Goal: Information Seeking & Learning: Learn about a topic

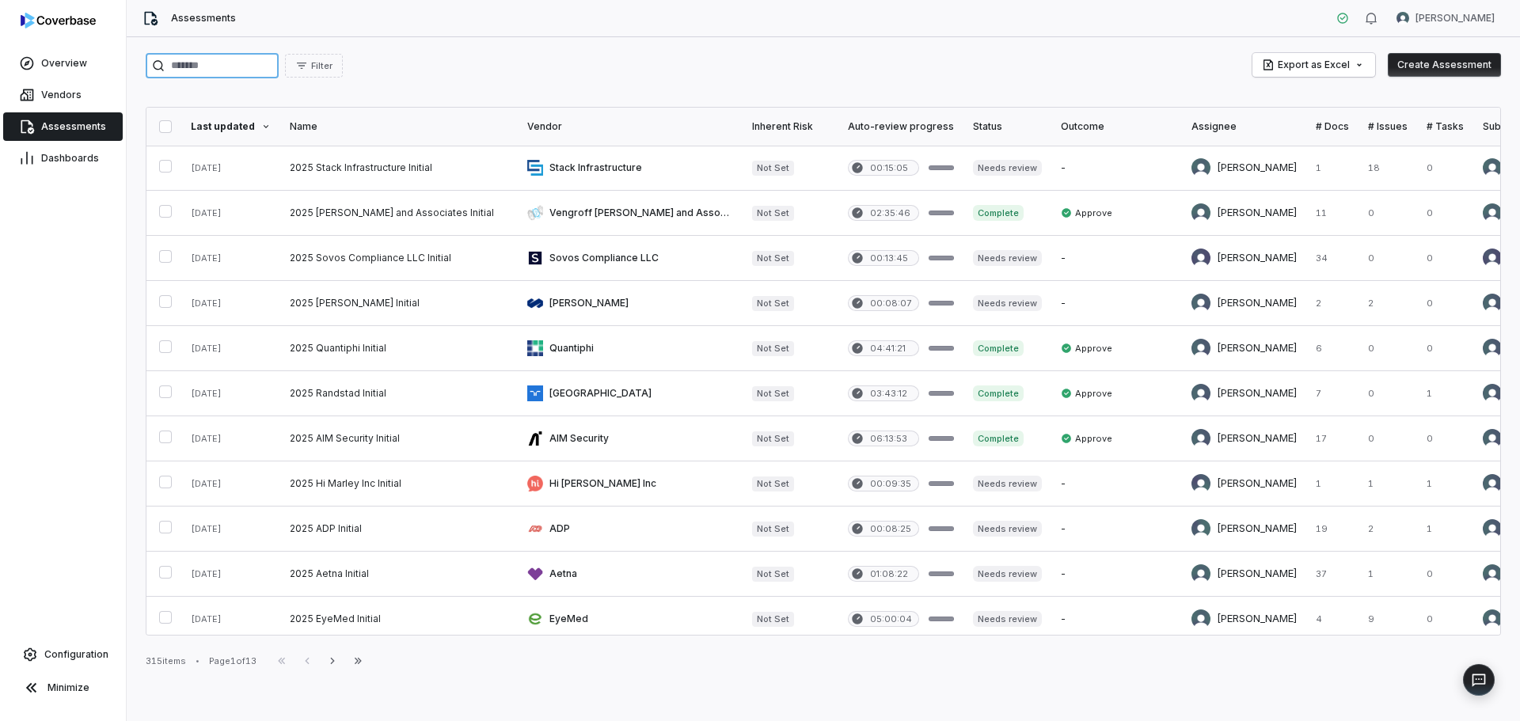
click at [261, 70] on input "search" at bounding box center [212, 65] width 133 height 25
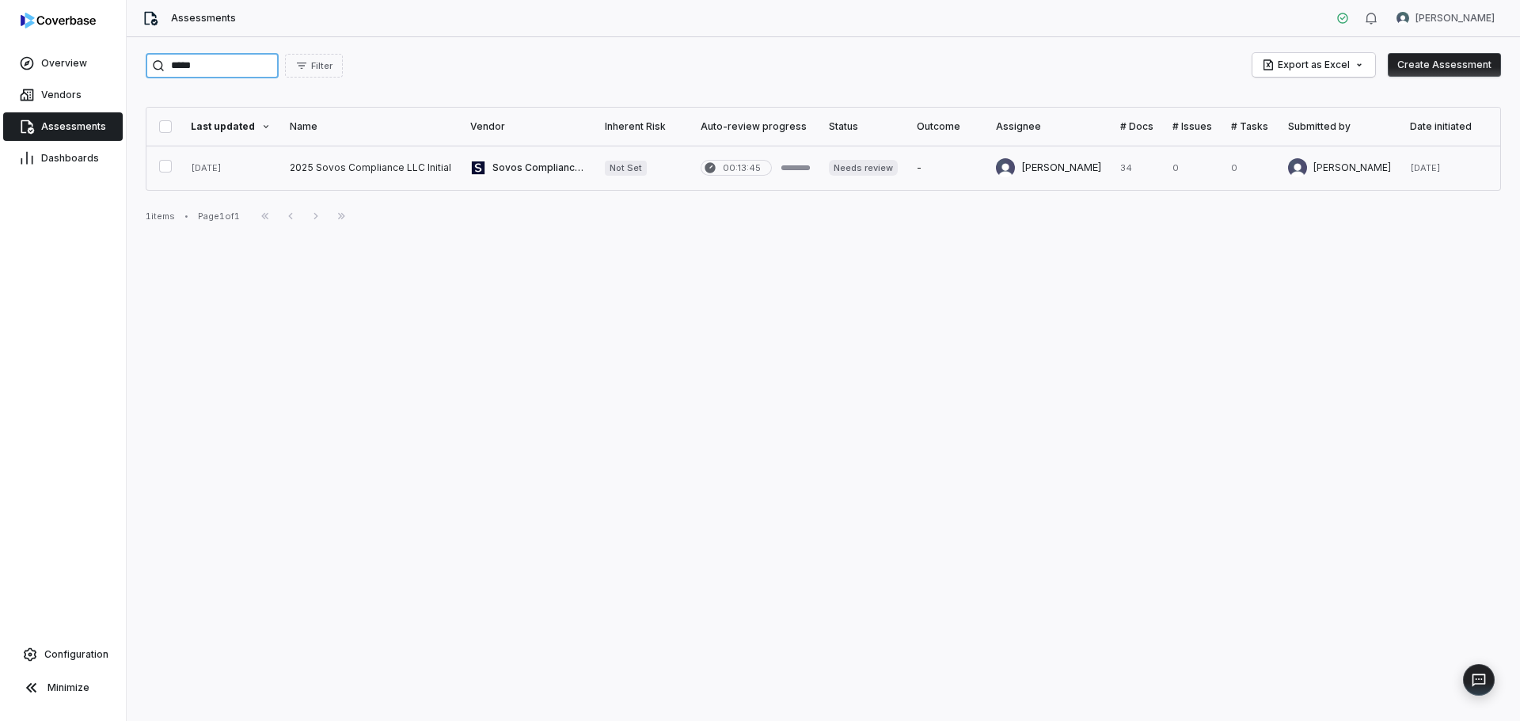
type input "*****"
click at [522, 156] on link at bounding box center [528, 168] width 135 height 44
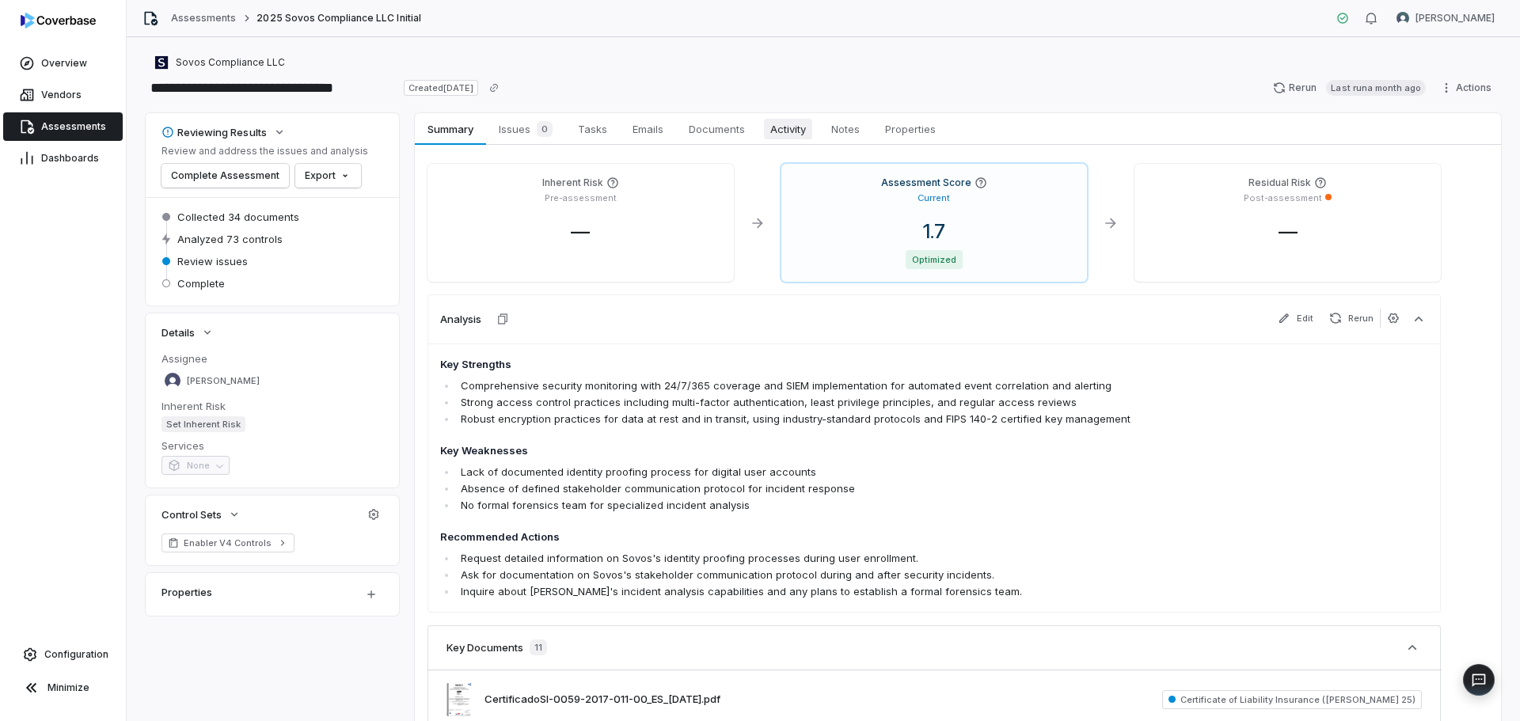
click at [806, 139] on link "Activity Activity" at bounding box center [788, 129] width 61 height 32
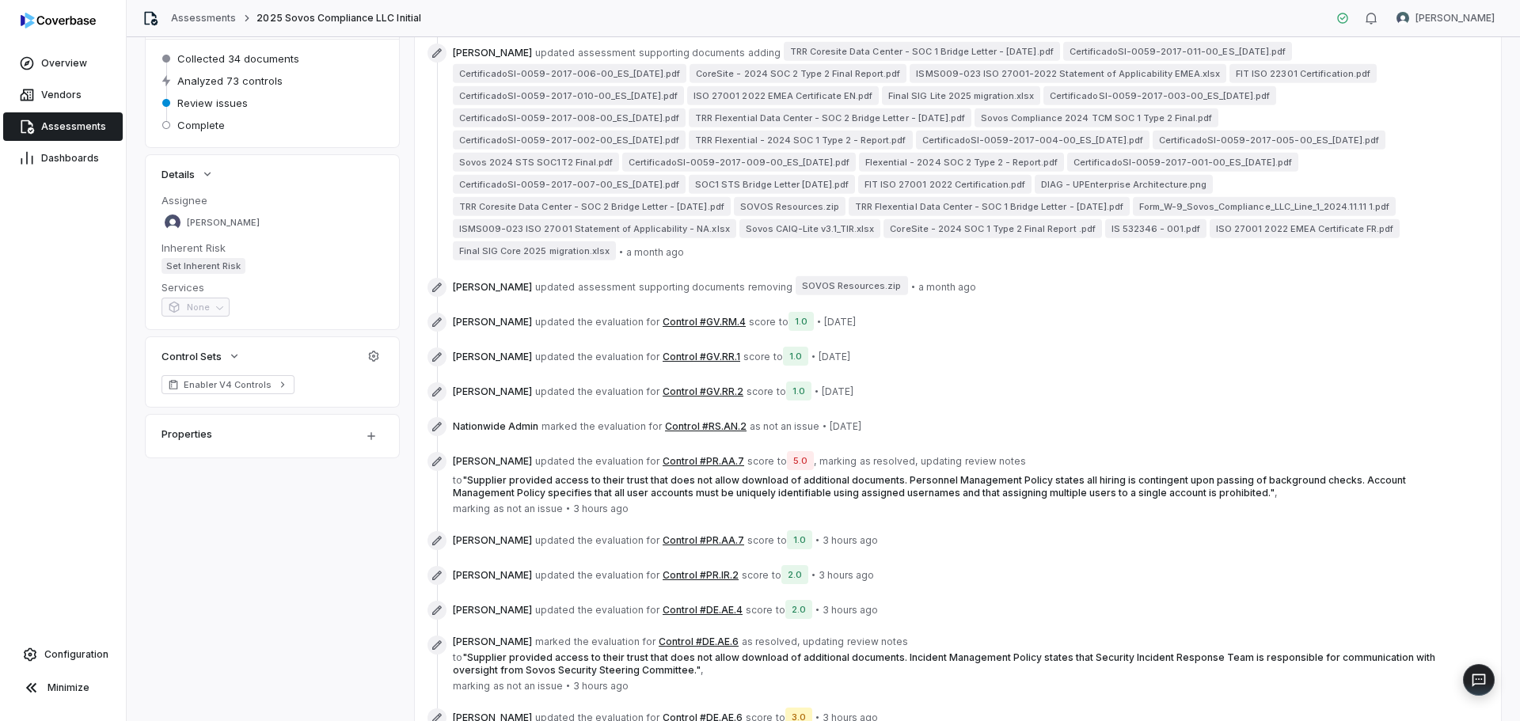
scroll to position [238, 0]
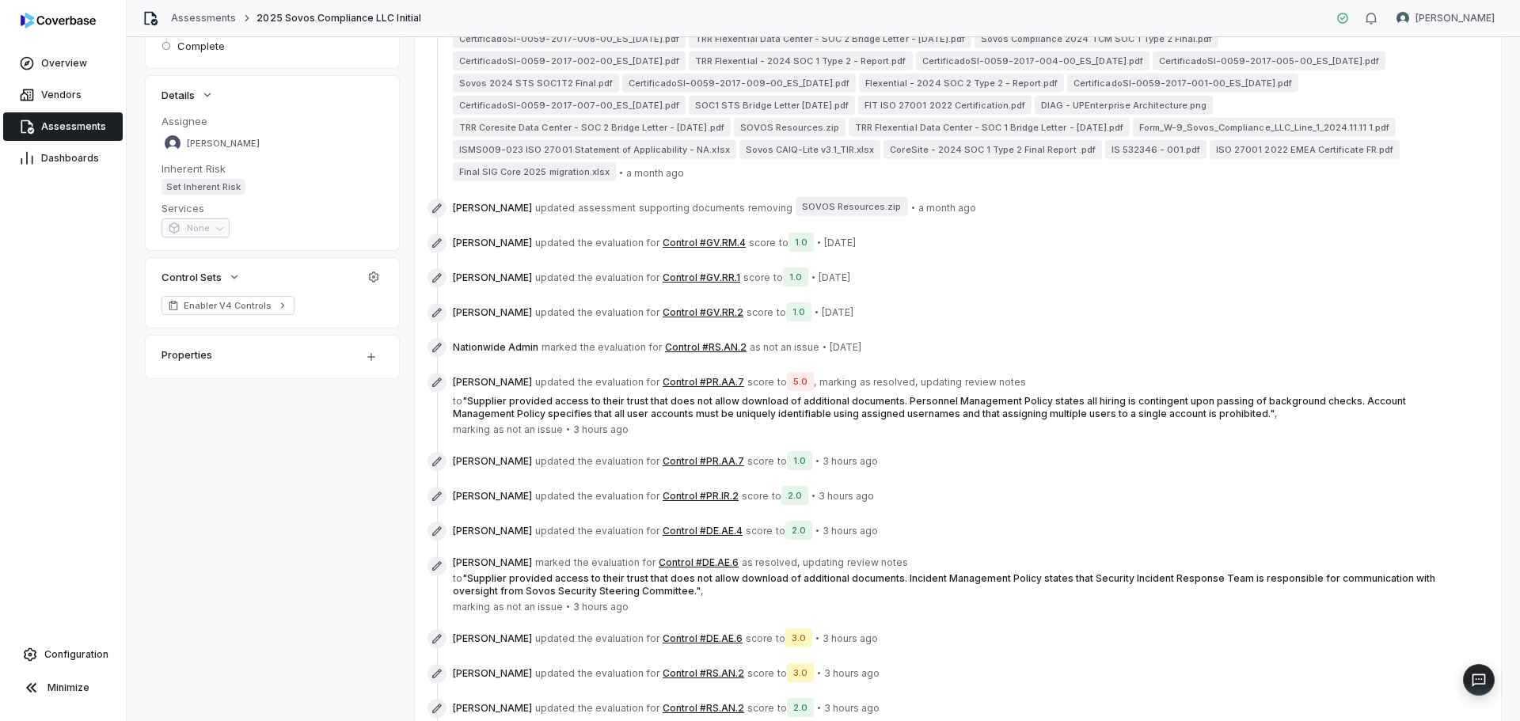
click at [686, 380] on button "Control #PR.AA.7" at bounding box center [704, 382] width 82 height 13
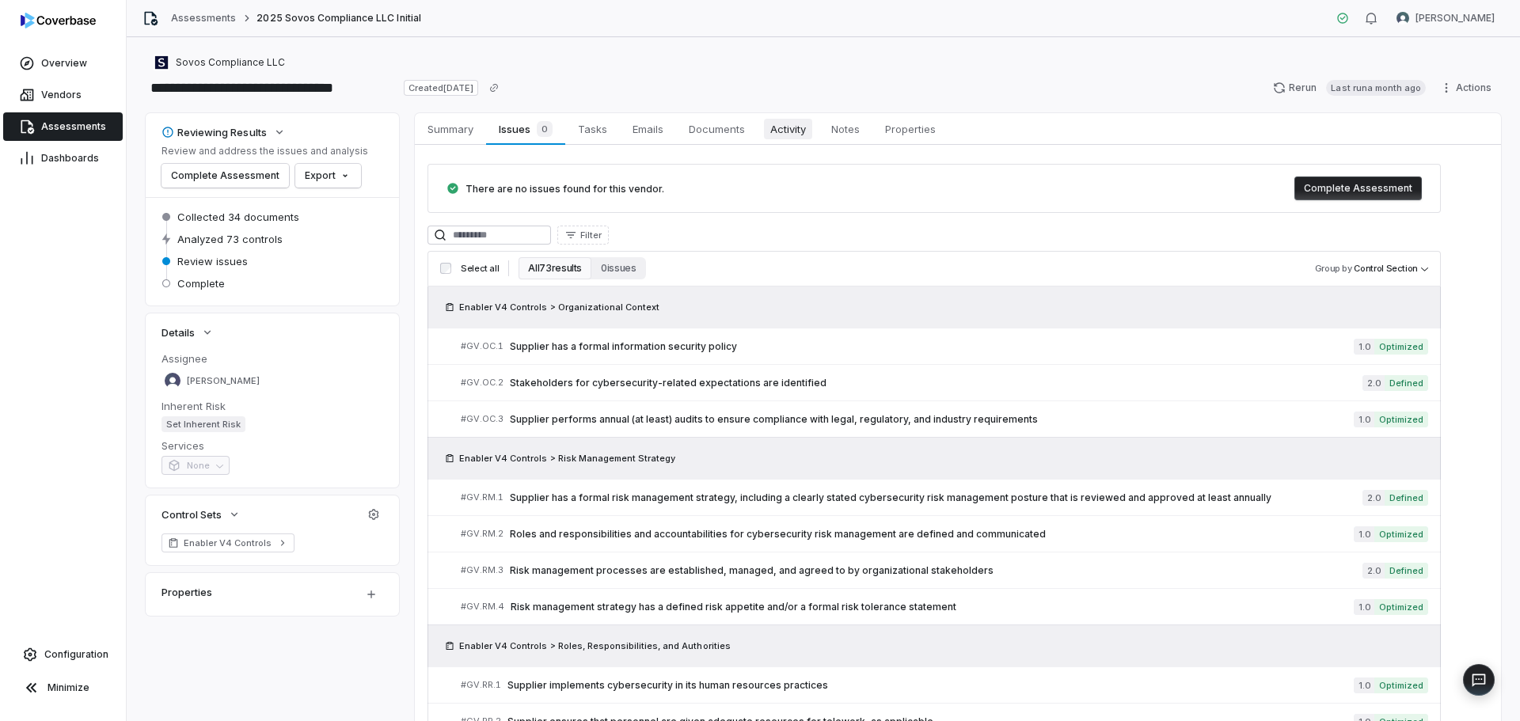
click at [796, 128] on span "Activity" at bounding box center [788, 129] width 48 height 21
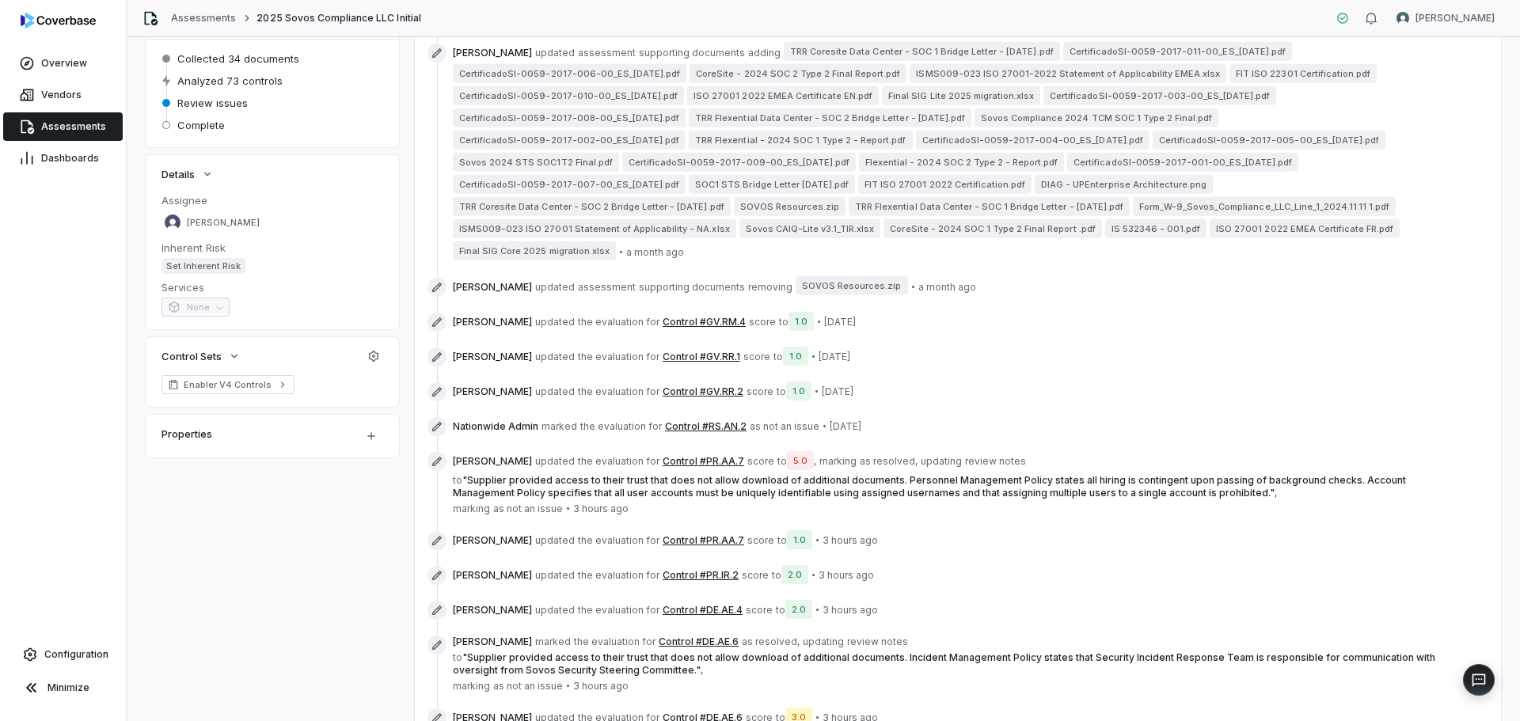
scroll to position [342, 0]
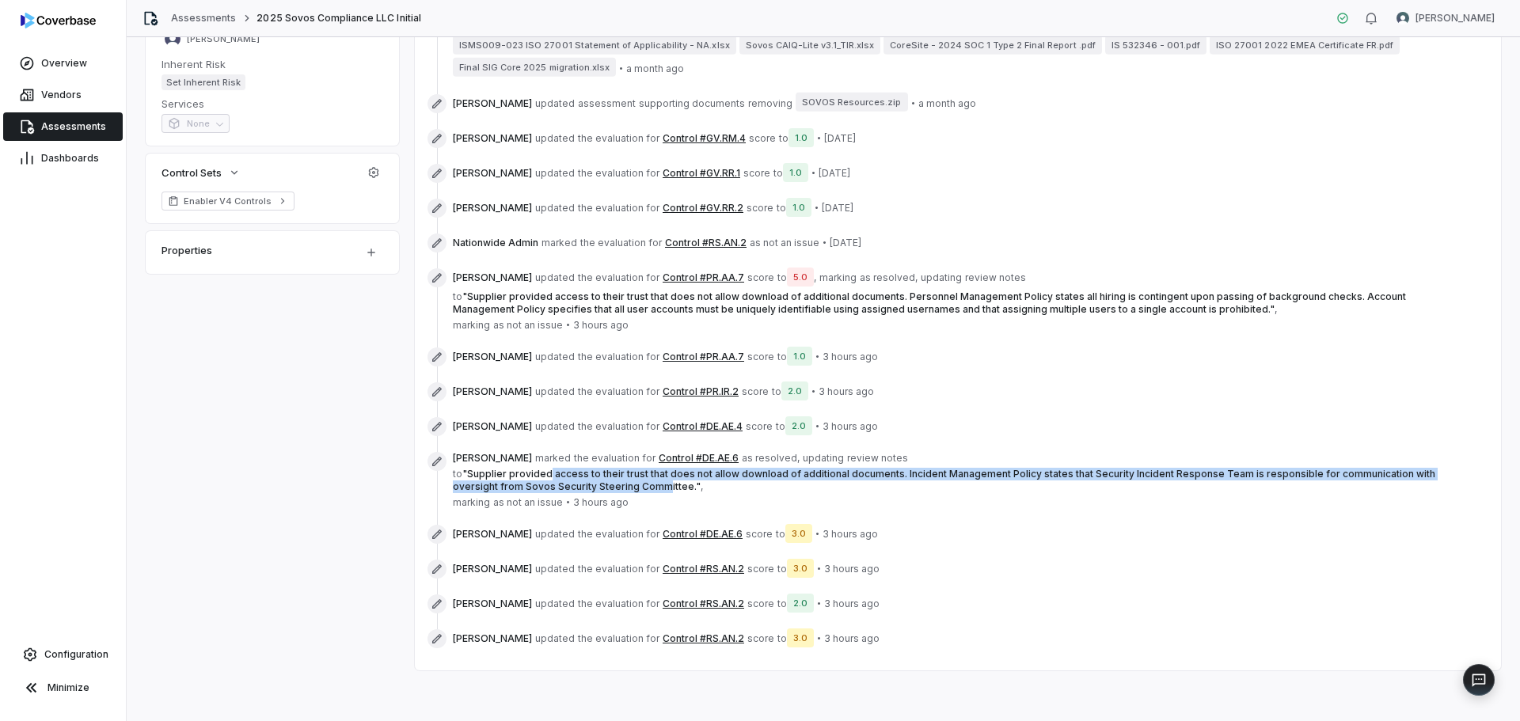
drag, startPoint x: 565, startPoint y: 477, endPoint x: 660, endPoint y: 489, distance: 95.9
click at [660, 489] on span "" Supplier provided access to their trust that does not allow download of addit…" at bounding box center [944, 480] width 983 height 25
click at [958, 480] on span "to " Supplier provided access to their trust that does not allow download of ad…" at bounding box center [947, 480] width 988 height 25
drag, startPoint x: 546, startPoint y: 475, endPoint x: 1349, endPoint y: 476, distance: 803.0
click at [1349, 476] on span "" Supplier provided access to their trust that does not allow download of addit…" at bounding box center [944, 480] width 983 height 25
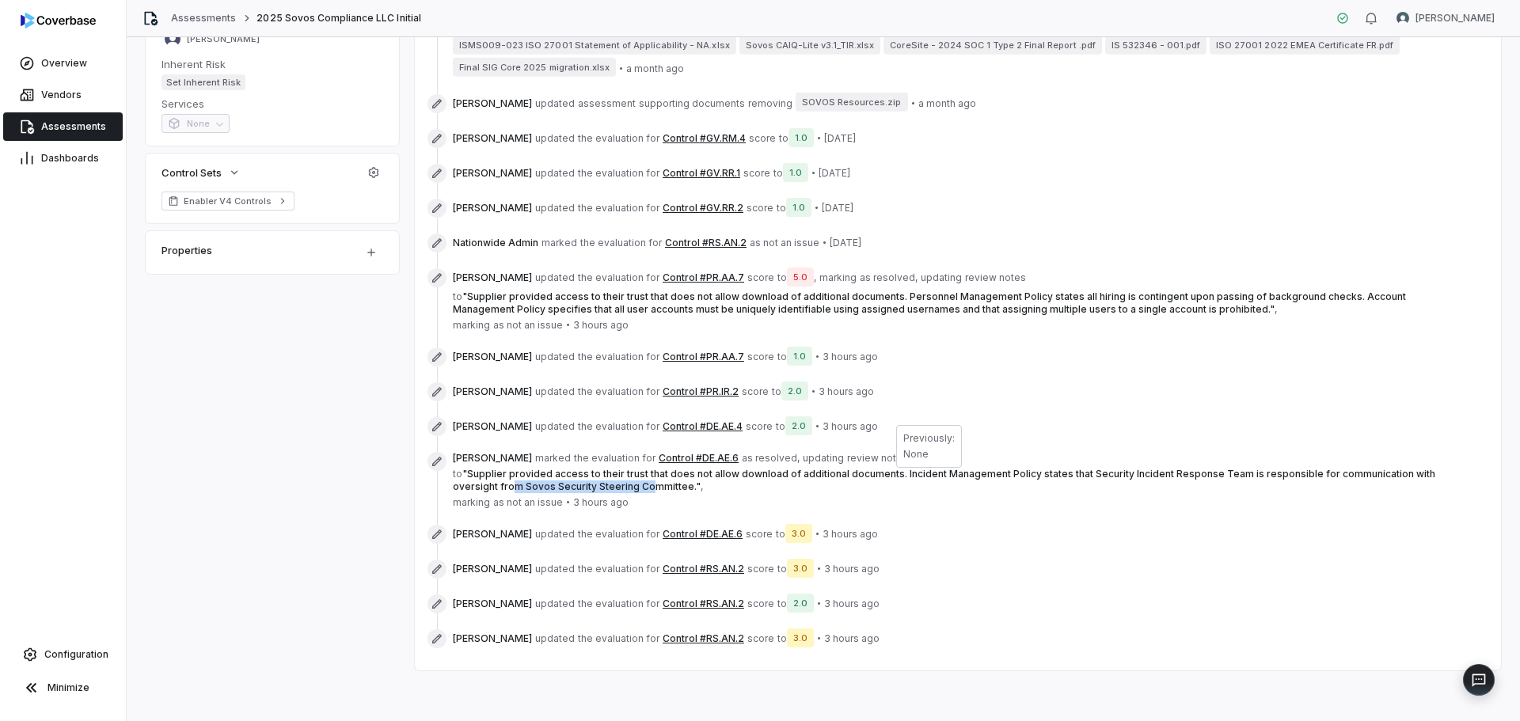
drag, startPoint x: 509, startPoint y: 484, endPoint x: 656, endPoint y: 485, distance: 147.3
click at [654, 485] on span "" Supplier provided access to their trust that does not allow download of addit…" at bounding box center [944, 480] width 983 height 25
click at [688, 487] on span "" Supplier provided access to their trust that does not allow download of addit…" at bounding box center [944, 480] width 983 height 25
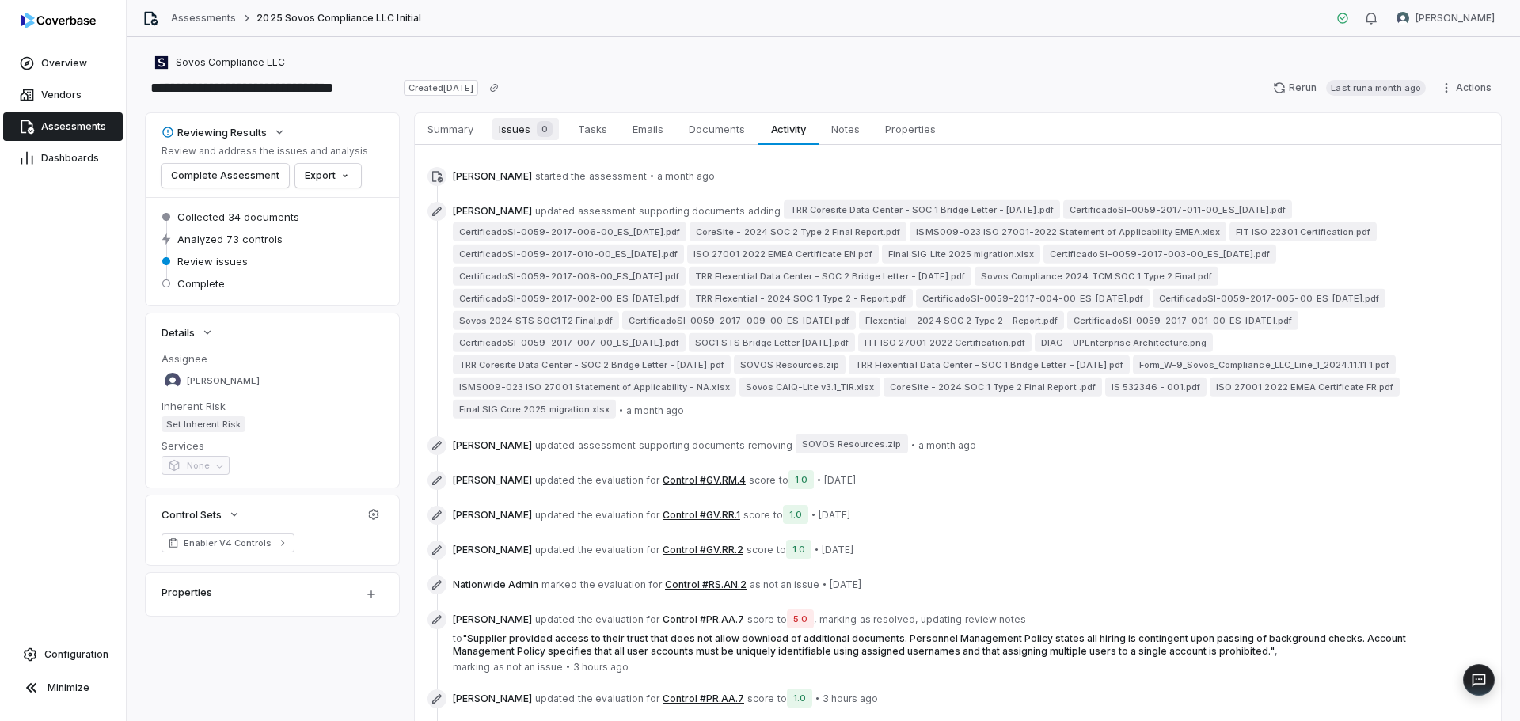
click at [531, 130] on span "Issues 0" at bounding box center [526, 129] width 67 height 22
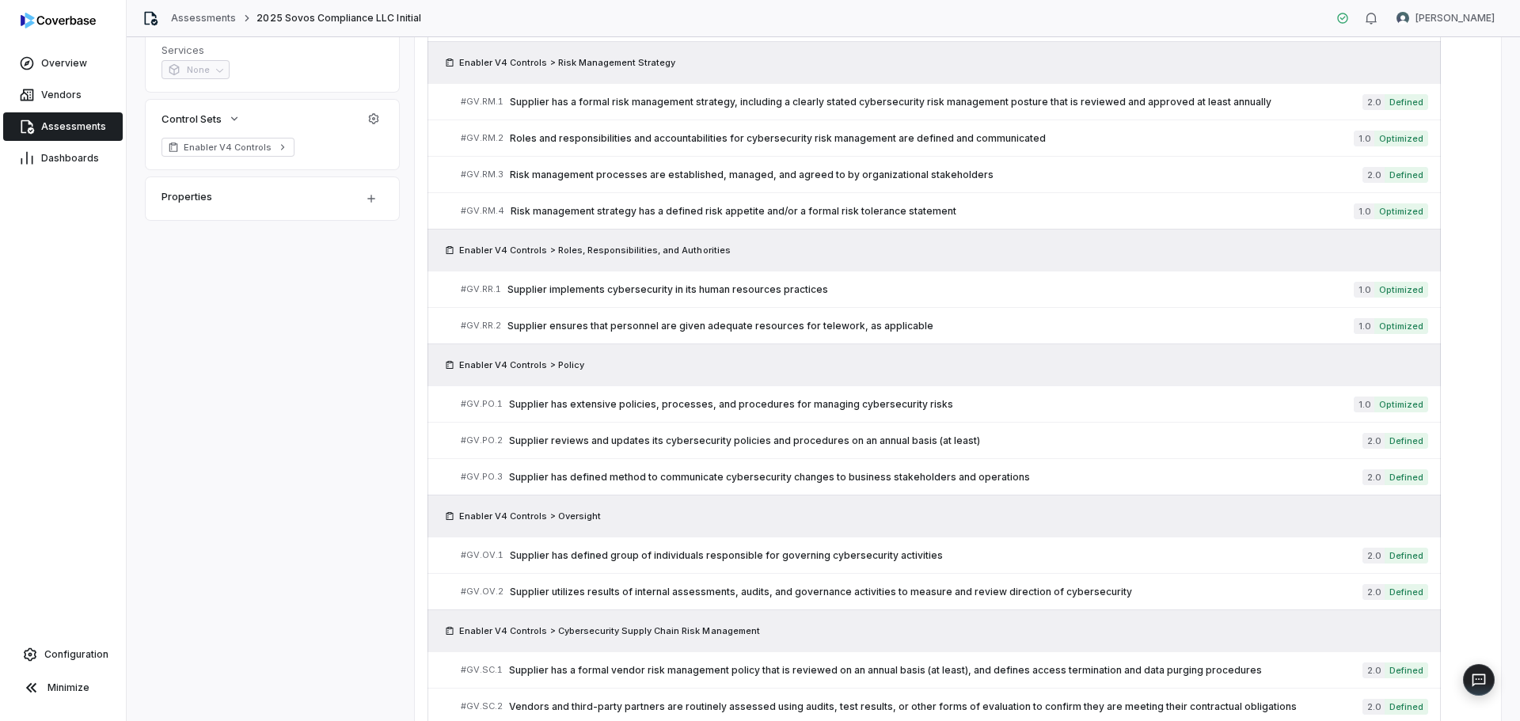
scroll to position [792, 0]
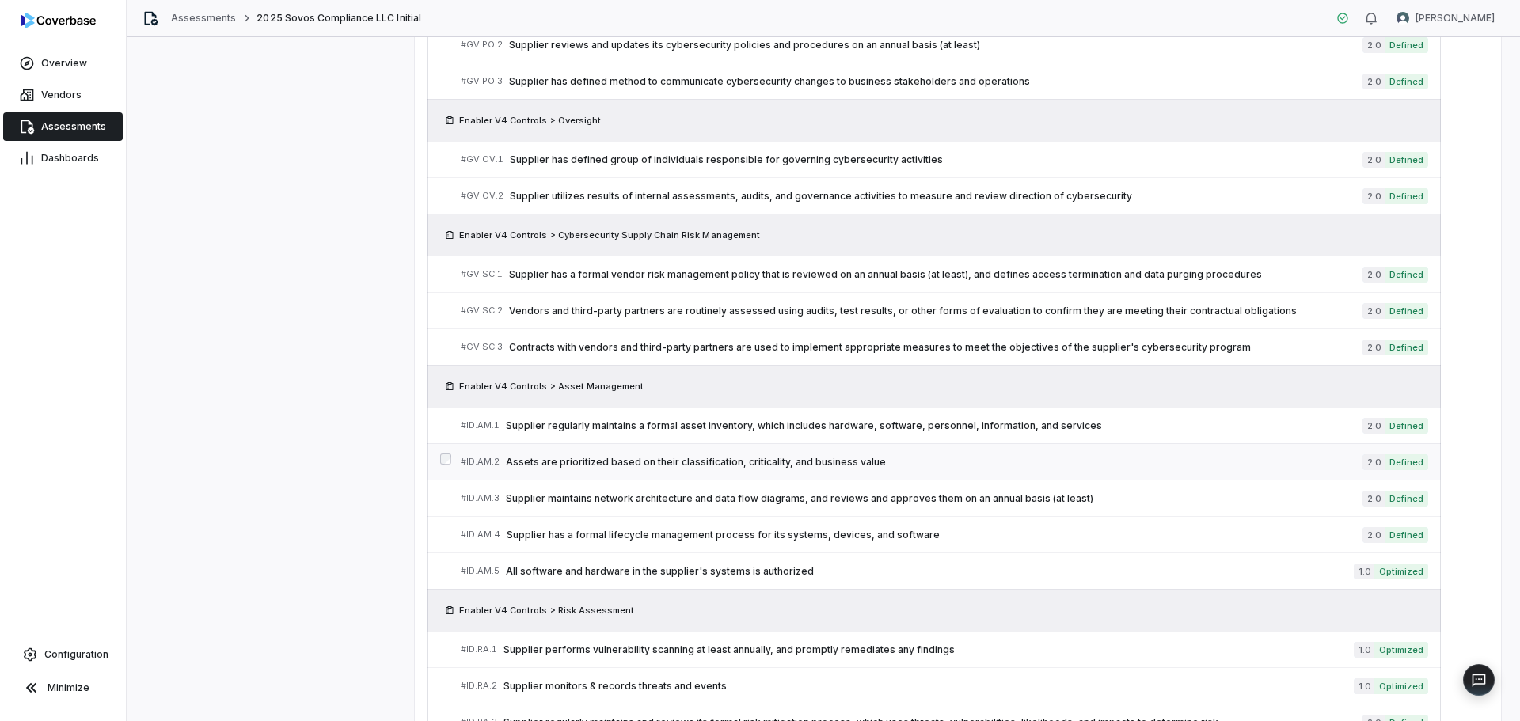
click at [794, 447] on link "# ID.AM.2 Assets are prioritized based on their classification, criticality, an…" at bounding box center [945, 462] width 968 height 36
click at [680, 453] on link "# ID.AM.2 Assets are prioritized based on their classification, criticality, an…" at bounding box center [945, 462] width 968 height 36
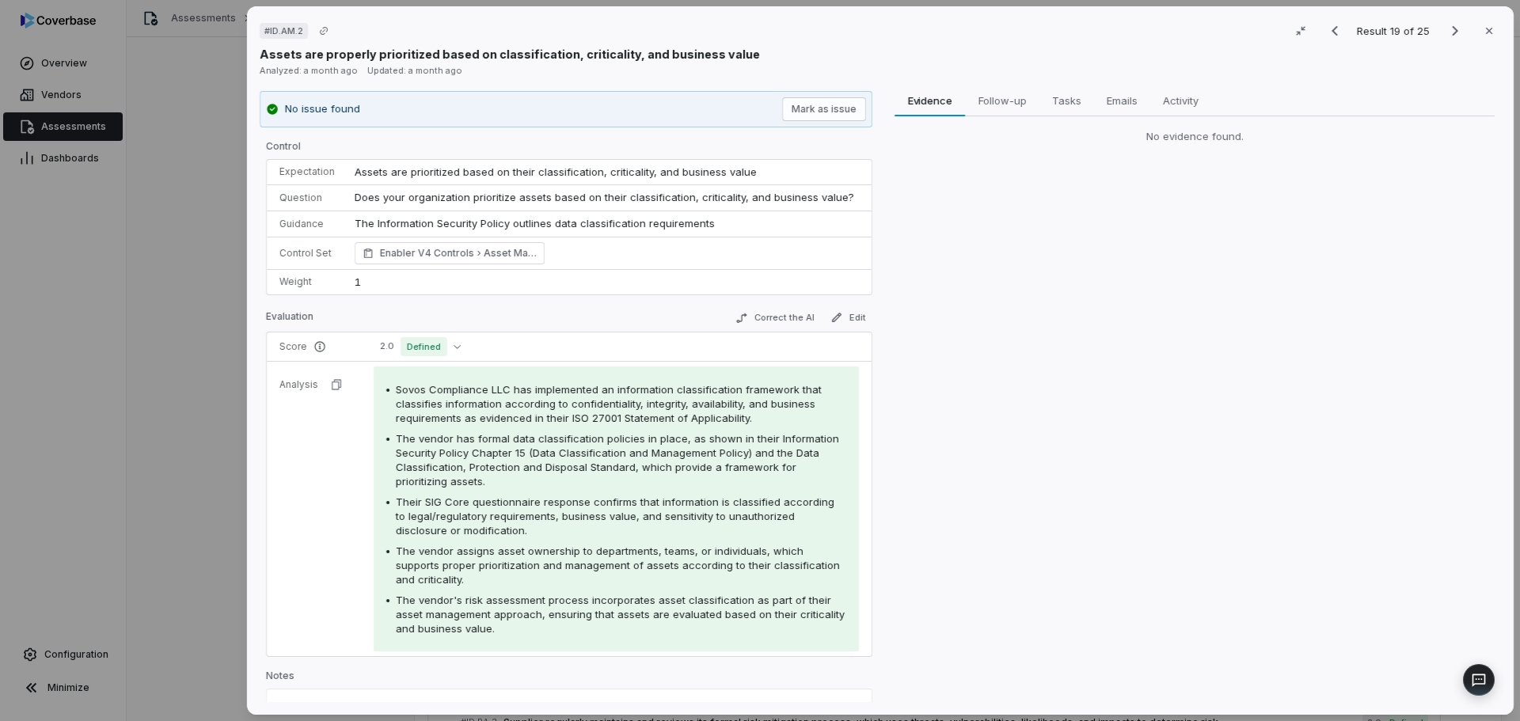
drag, startPoint x: 208, startPoint y: 279, endPoint x: 236, endPoint y: 278, distance: 27.7
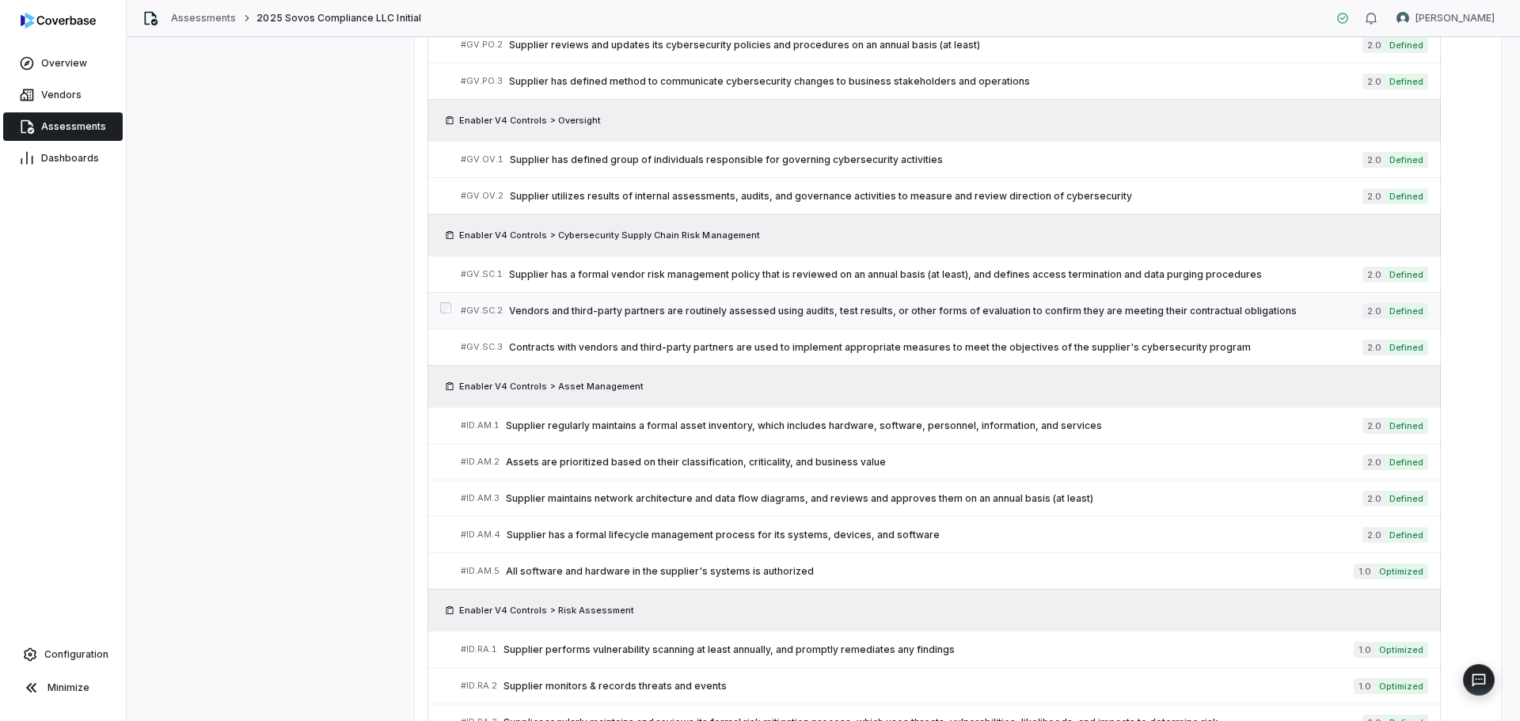
click at [816, 325] on link "# GV.SC.2 Vendors and third-party partners are routinely assessed using audits,…" at bounding box center [945, 311] width 968 height 36
click at [623, 521] on link "# ID.AM.4 Supplier has a formal lifecycle management process for its systems, d…" at bounding box center [945, 535] width 968 height 36
click at [641, 541] on span "Supplier has a formal lifecycle management process for its systems, devices, an…" at bounding box center [935, 535] width 856 height 13
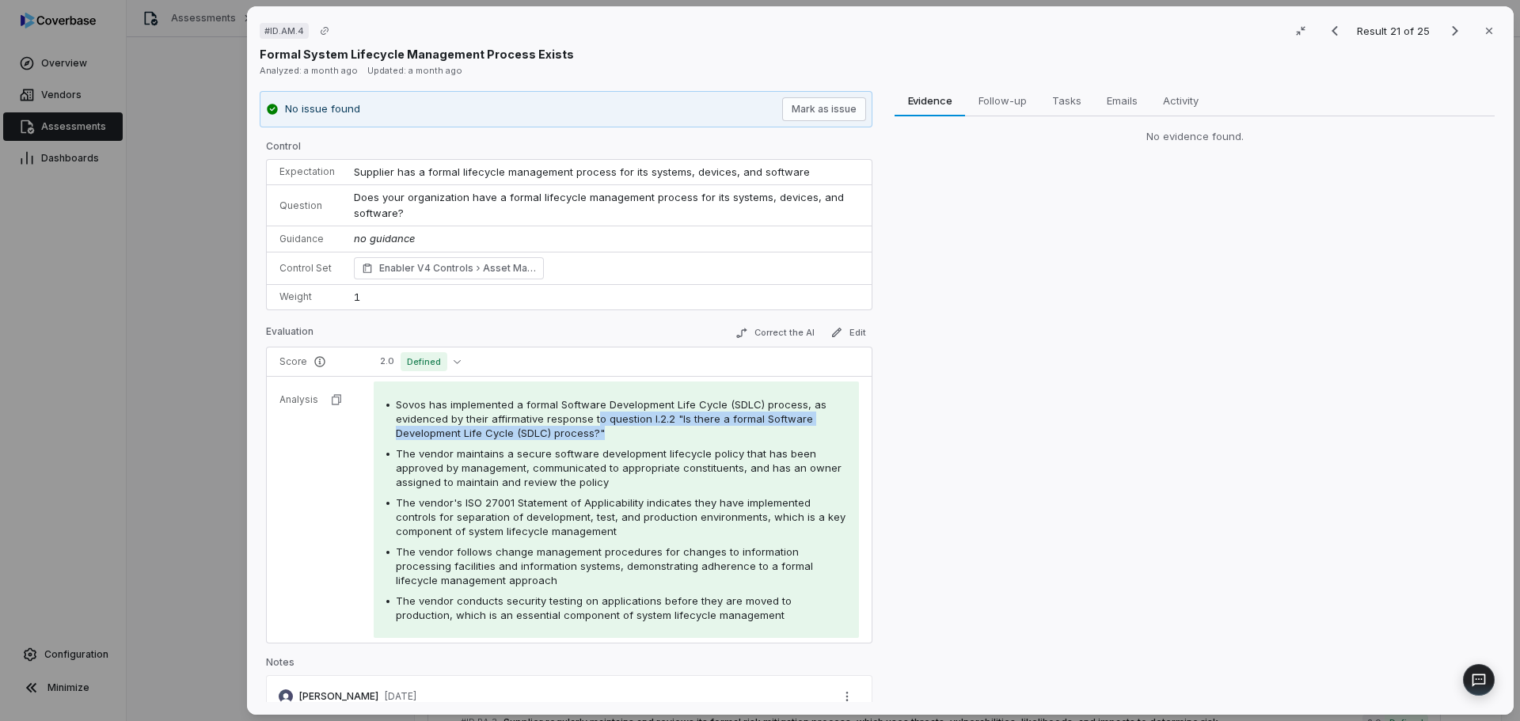
drag, startPoint x: 638, startPoint y: 417, endPoint x: 740, endPoint y: 432, distance: 102.6
click at [740, 432] on div "Sovos has implemented a formal Software Development Life Cycle (SDLC) process, …" at bounding box center [621, 419] width 451 height 43
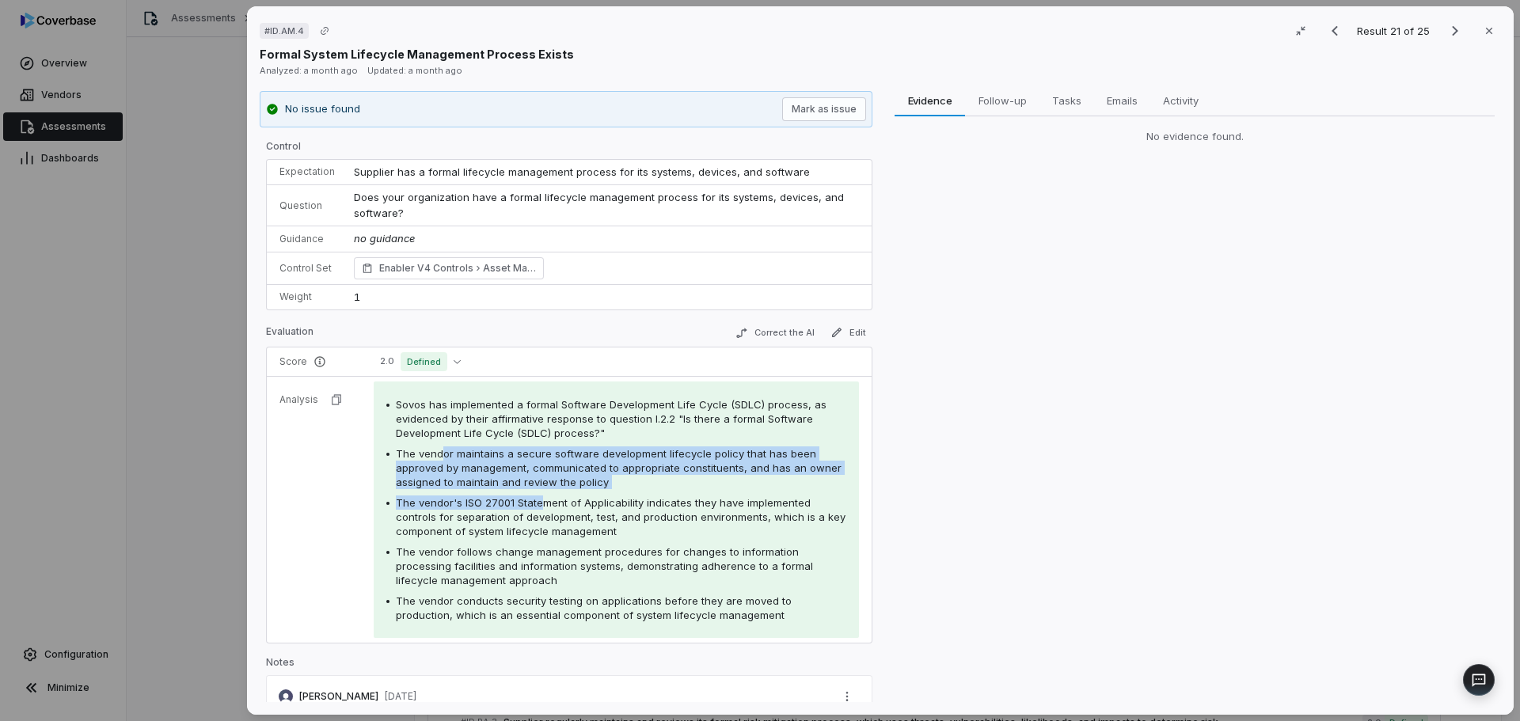
drag, startPoint x: 455, startPoint y: 454, endPoint x: 543, endPoint y: 493, distance: 96.8
click at [543, 493] on div "Sovos has implemented a formal Software Development Life Cycle (SDLC) process, …" at bounding box center [616, 510] width 460 height 225
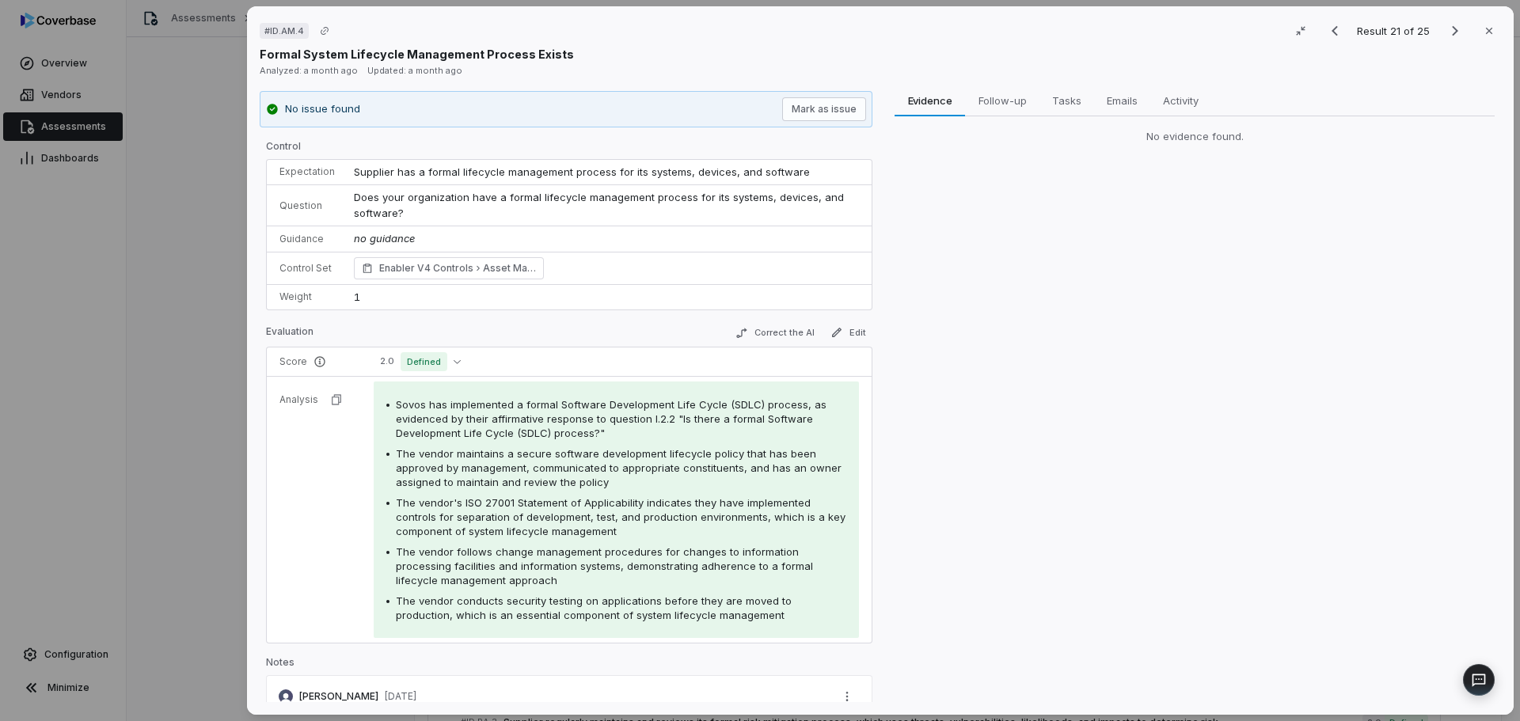
click at [518, 519] on span "The vendor's ISO 27001 Statement of Applicability indicates they have implement…" at bounding box center [621, 517] width 450 height 41
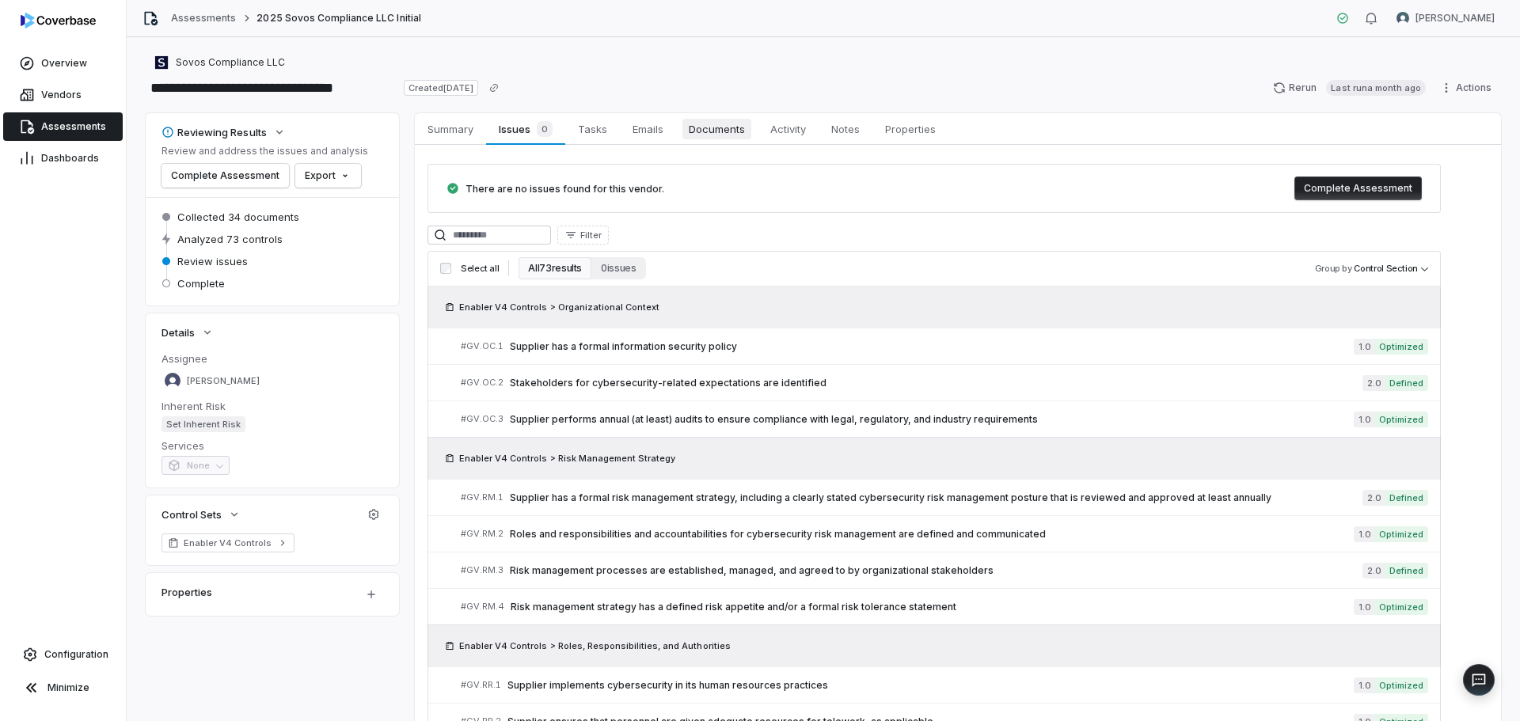
drag, startPoint x: 694, startPoint y: 138, endPoint x: 702, endPoint y: 139, distance: 8.7
click at [694, 138] on span "Documents" at bounding box center [717, 129] width 69 height 21
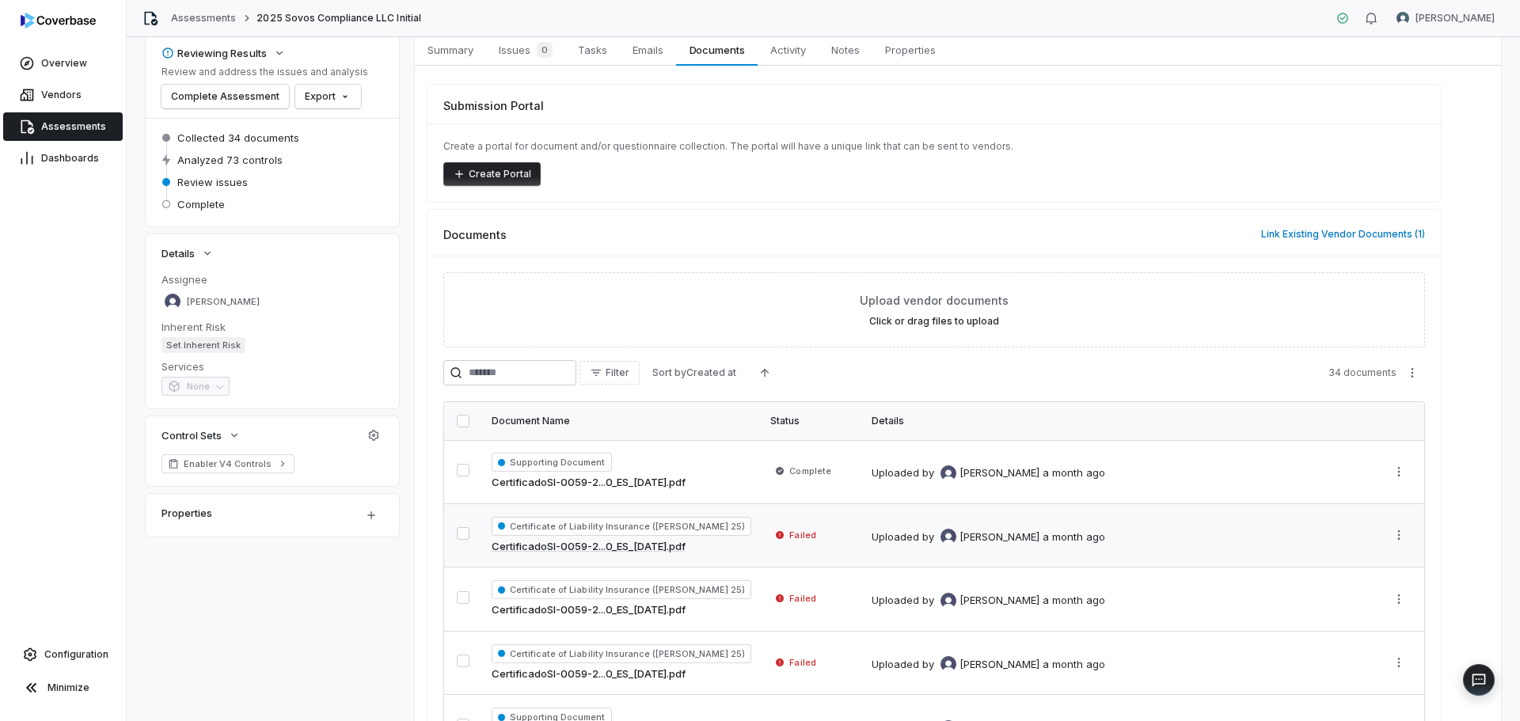
scroll to position [158, 0]
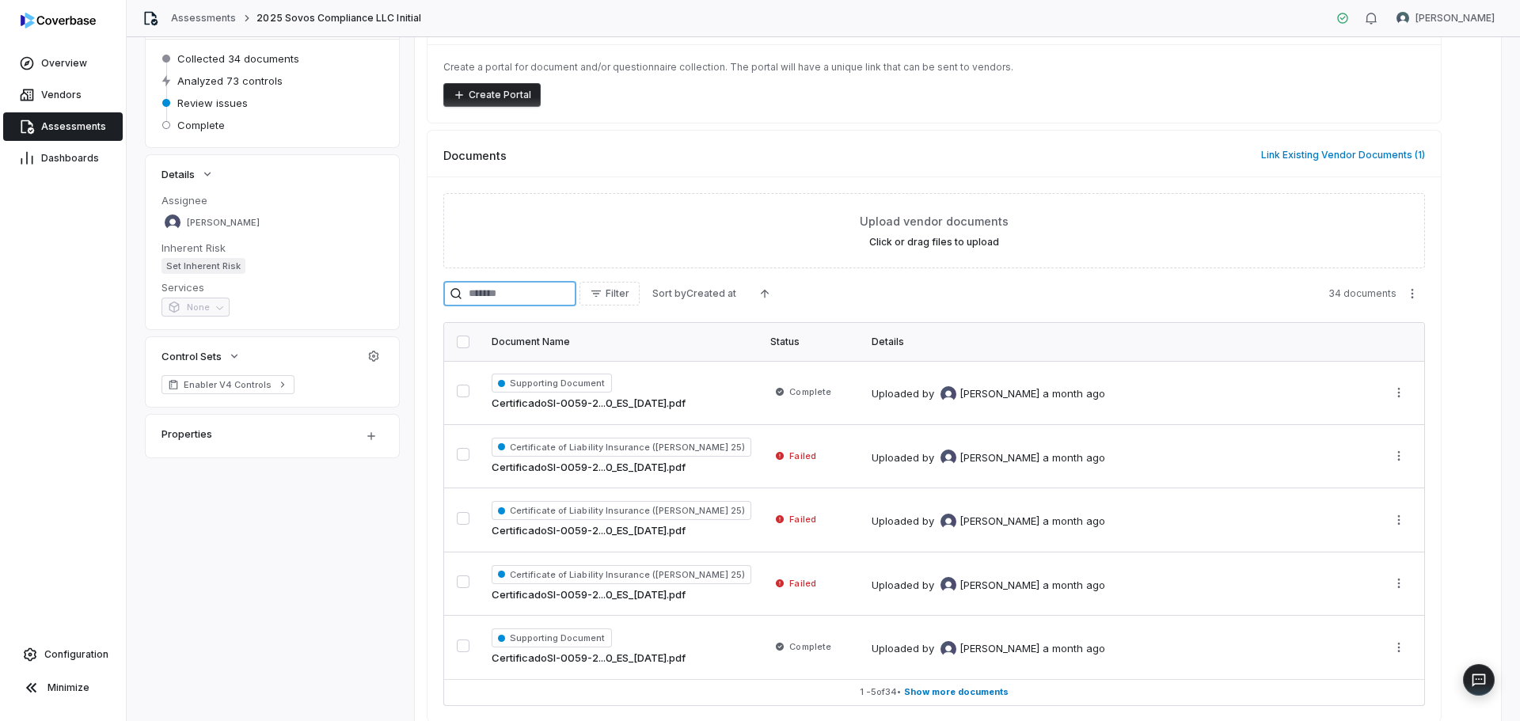
click at [573, 285] on input "search" at bounding box center [509, 293] width 133 height 25
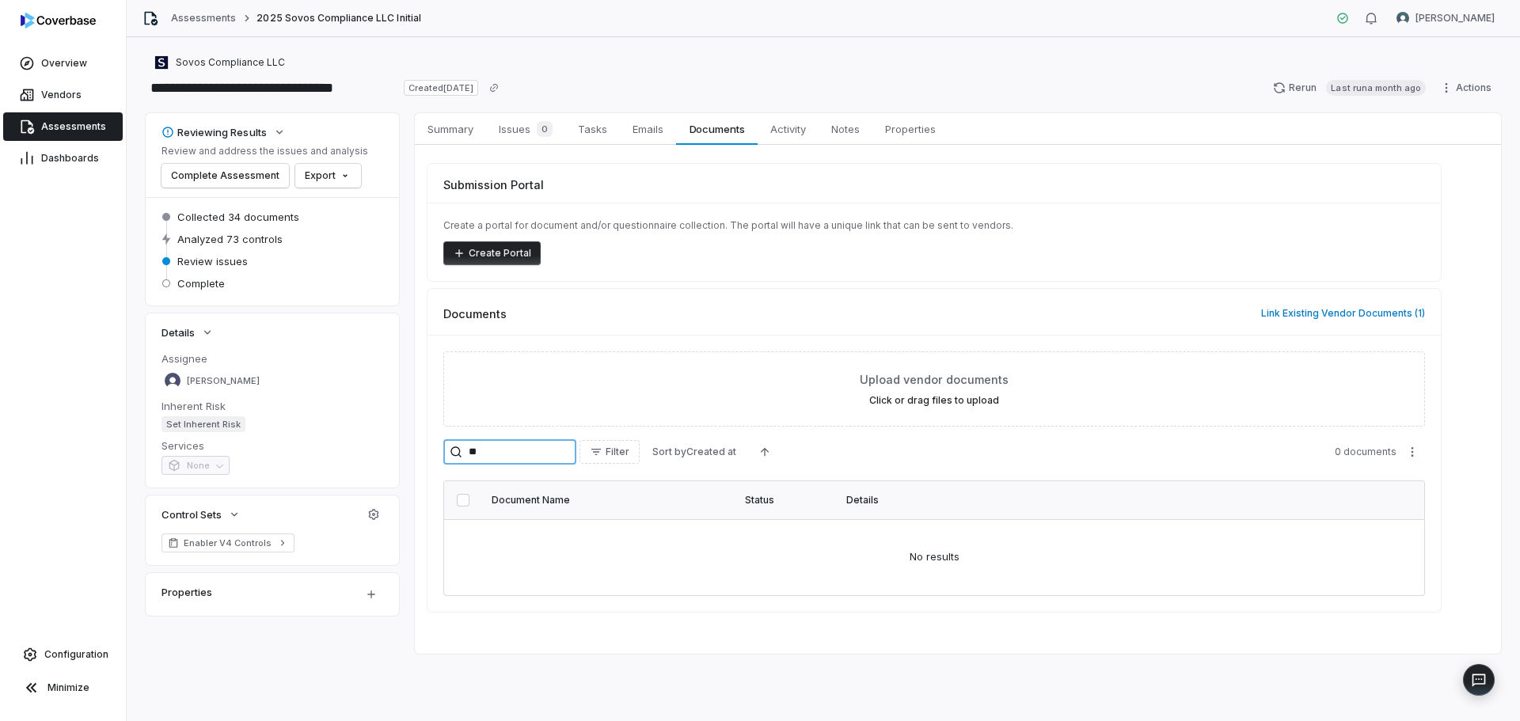
type input "*"
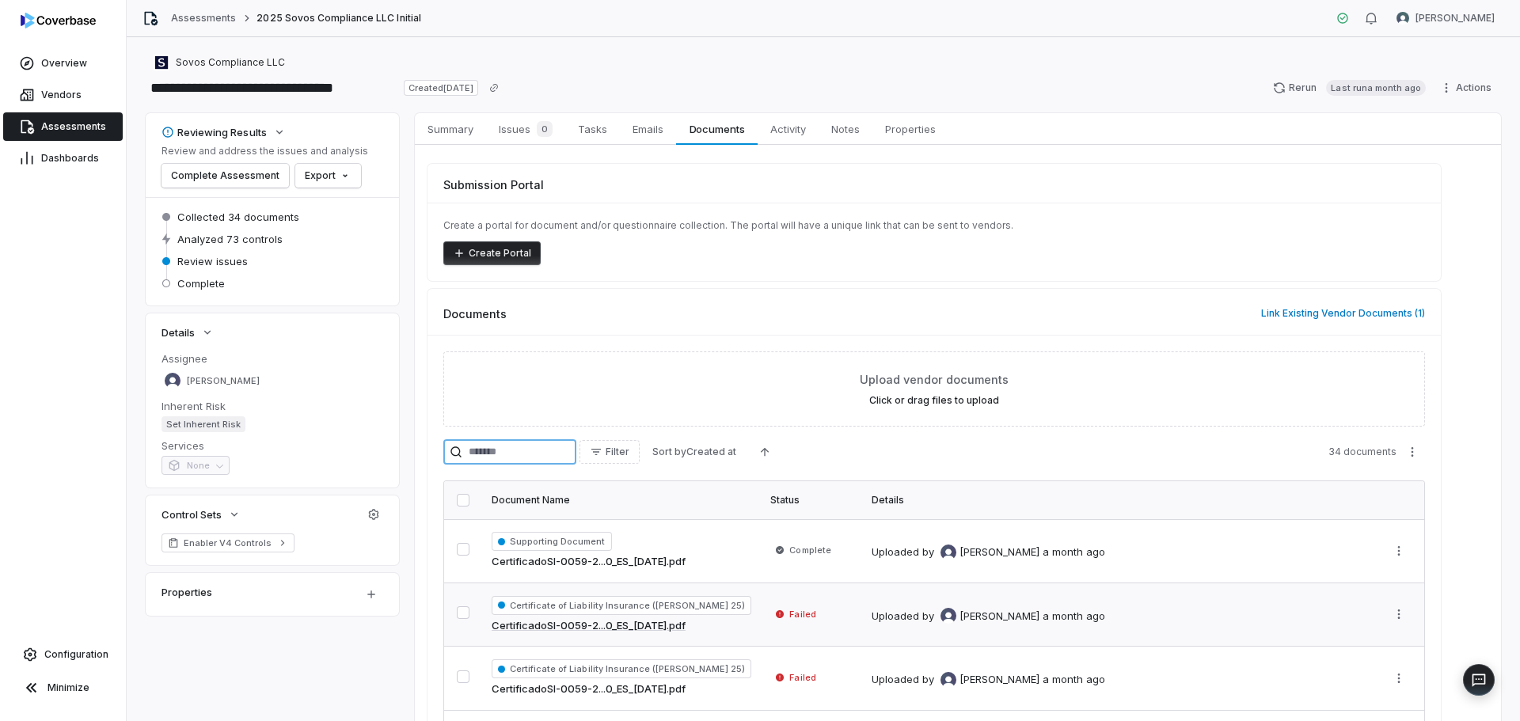
scroll to position [229, 0]
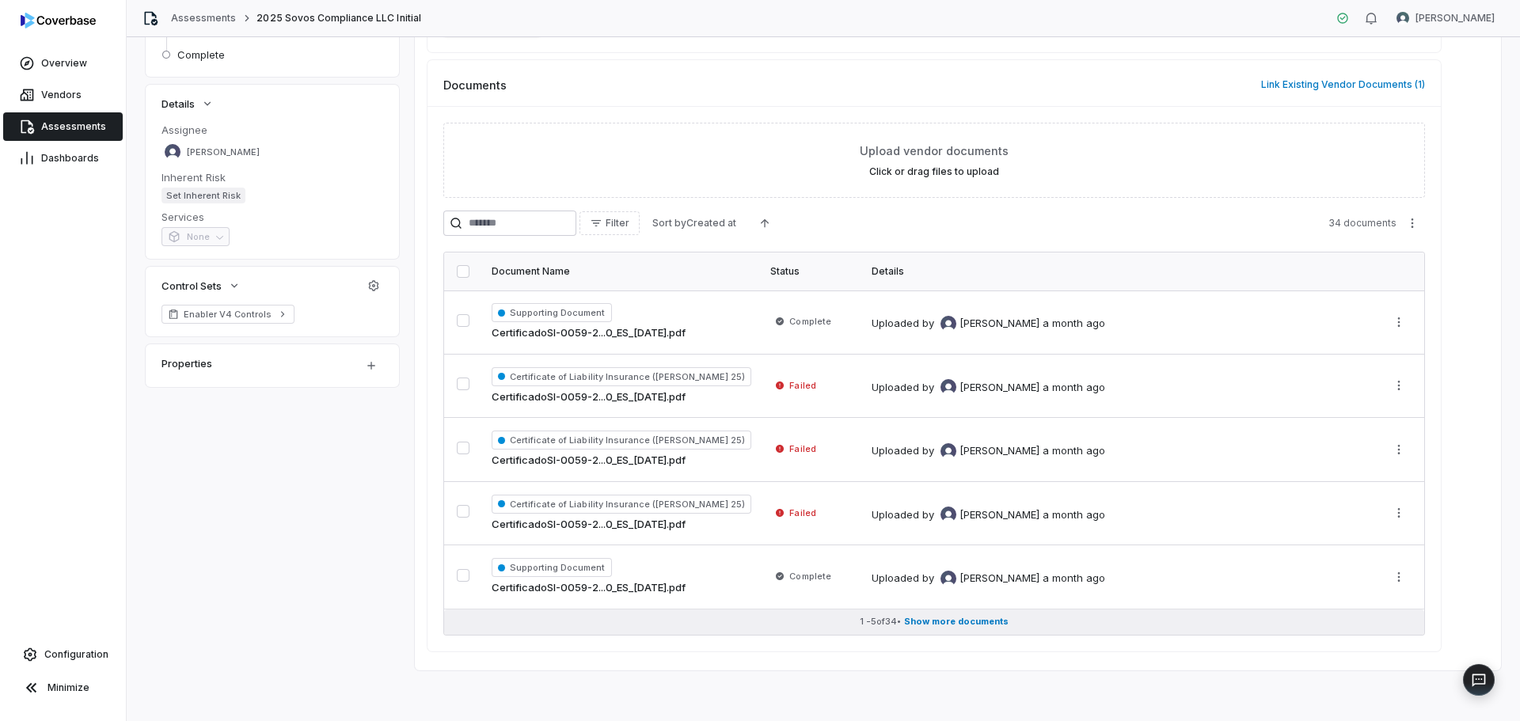
click at [913, 621] on span "Show more documents" at bounding box center [956, 622] width 105 height 12
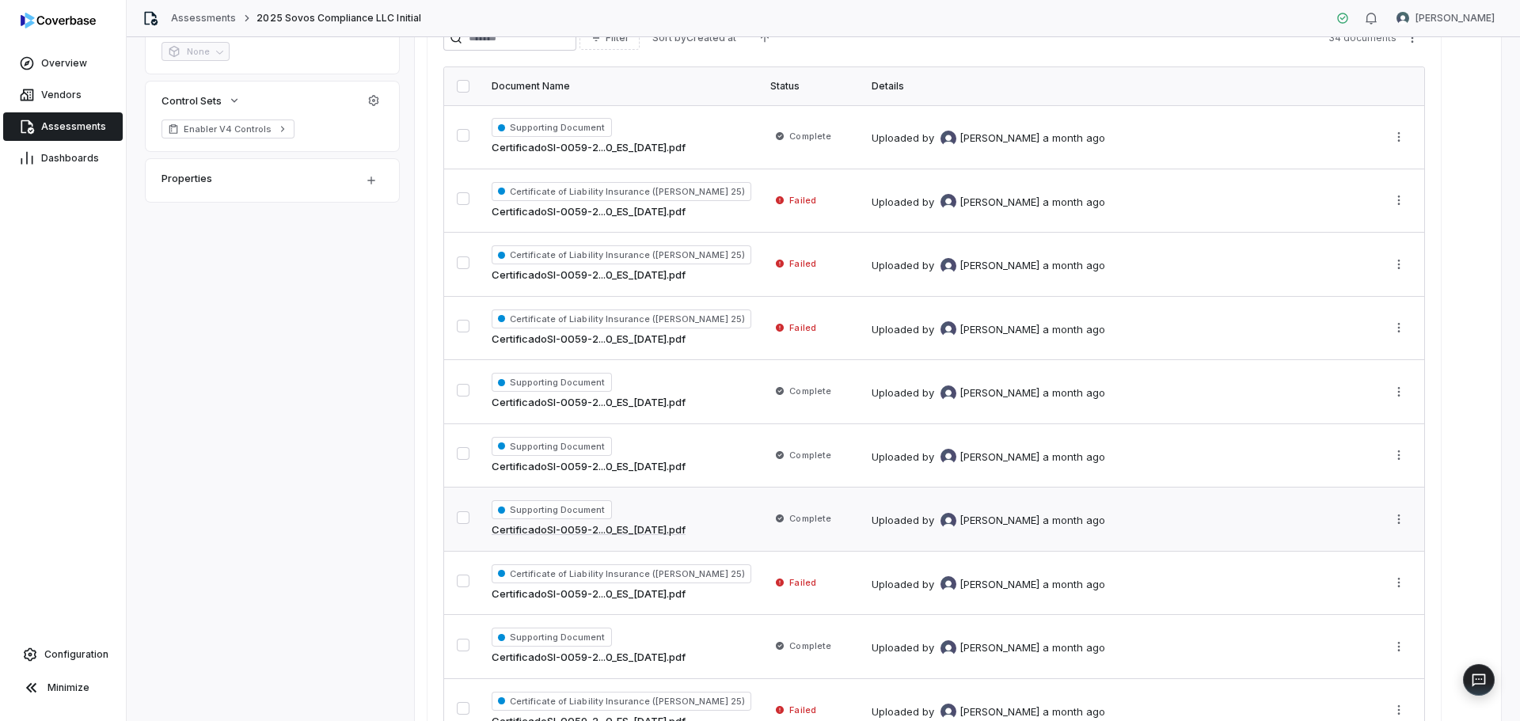
scroll to position [0, 0]
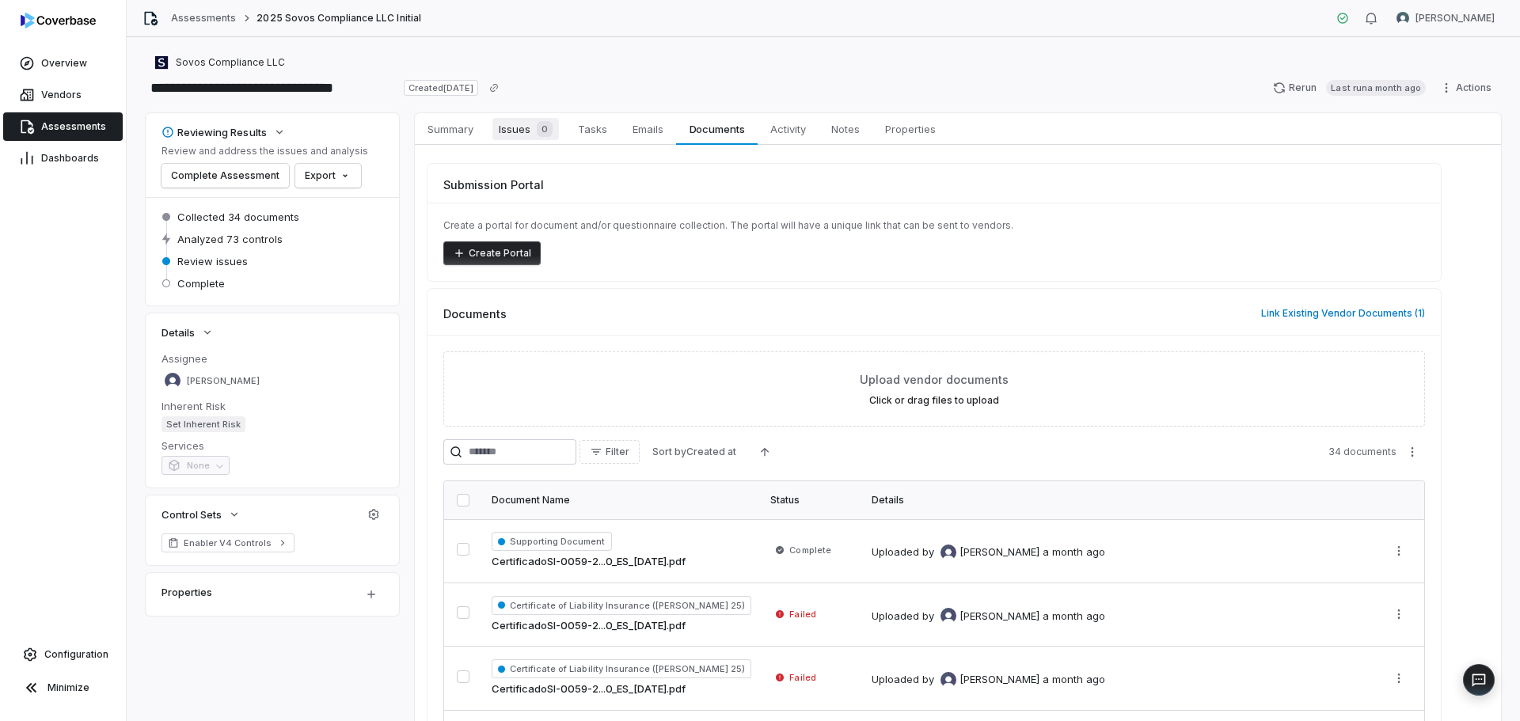
click at [537, 131] on div "0" at bounding box center [542, 129] width 22 height 16
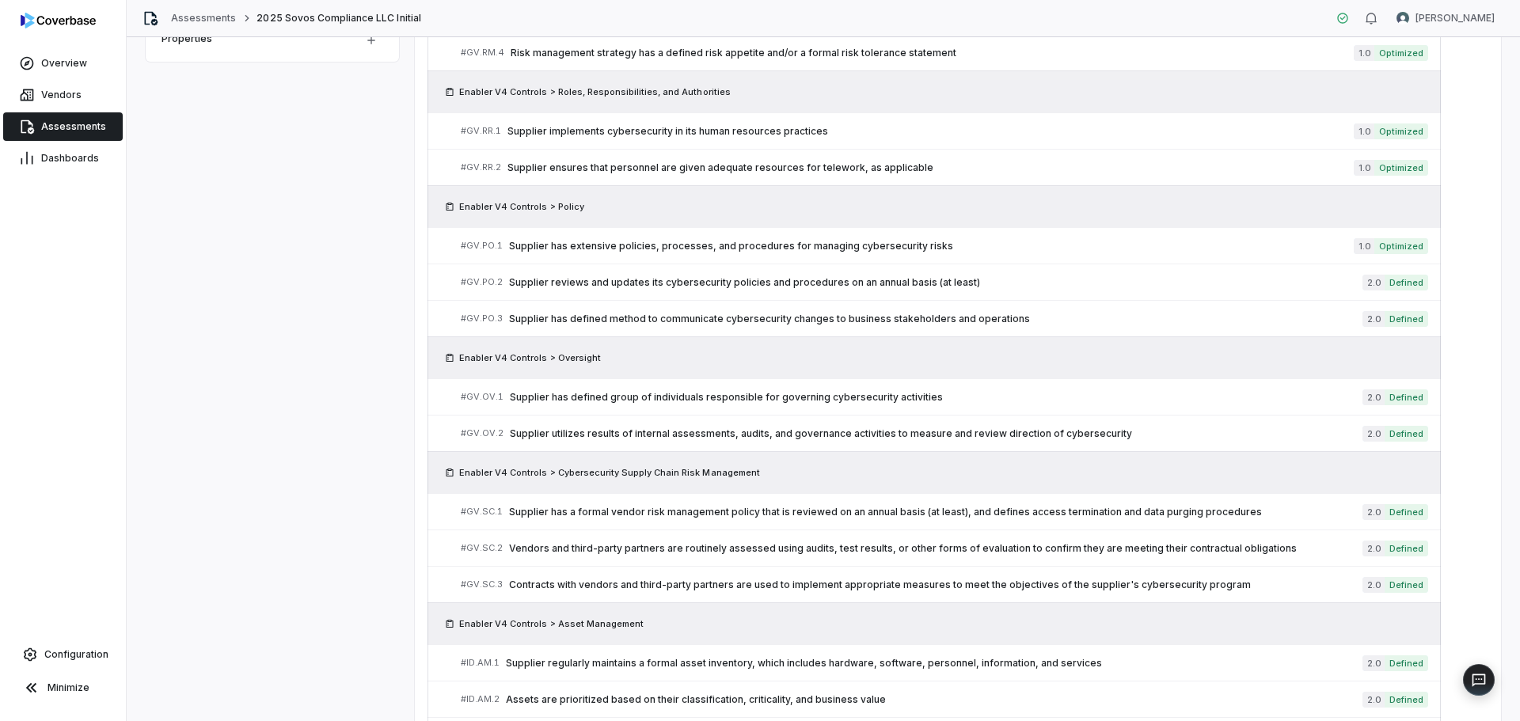
scroll to position [925, 0]
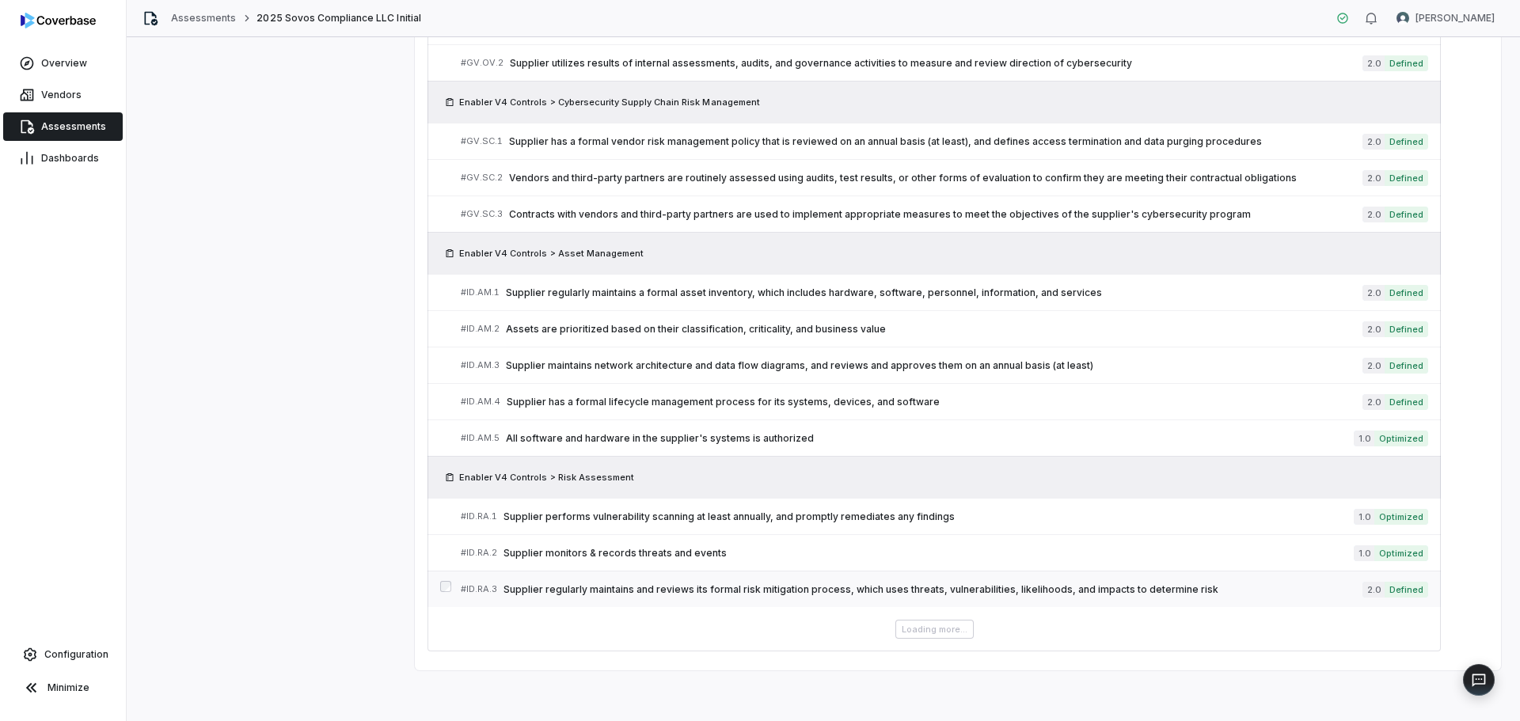
click at [678, 592] on span "Supplier regularly maintains and reviews its formal risk mitigation process, wh…" at bounding box center [933, 590] width 859 height 13
click at [671, 349] on link "# ID.AM.3 Supplier maintains network architecture and data flow diagrams, and r…" at bounding box center [945, 366] width 968 height 36
click at [569, 337] on link "# ID.AM.2 Assets are prioritized based on their classification, criticality, an…" at bounding box center [945, 329] width 968 height 36
click at [574, 393] on link "# ID.AM.4 Supplier has a formal lifecycle management process for its systems, d…" at bounding box center [945, 402] width 968 height 36
click at [574, 232] on div "Enabler V4 Controls > Asset Management" at bounding box center [935, 253] width 1014 height 42
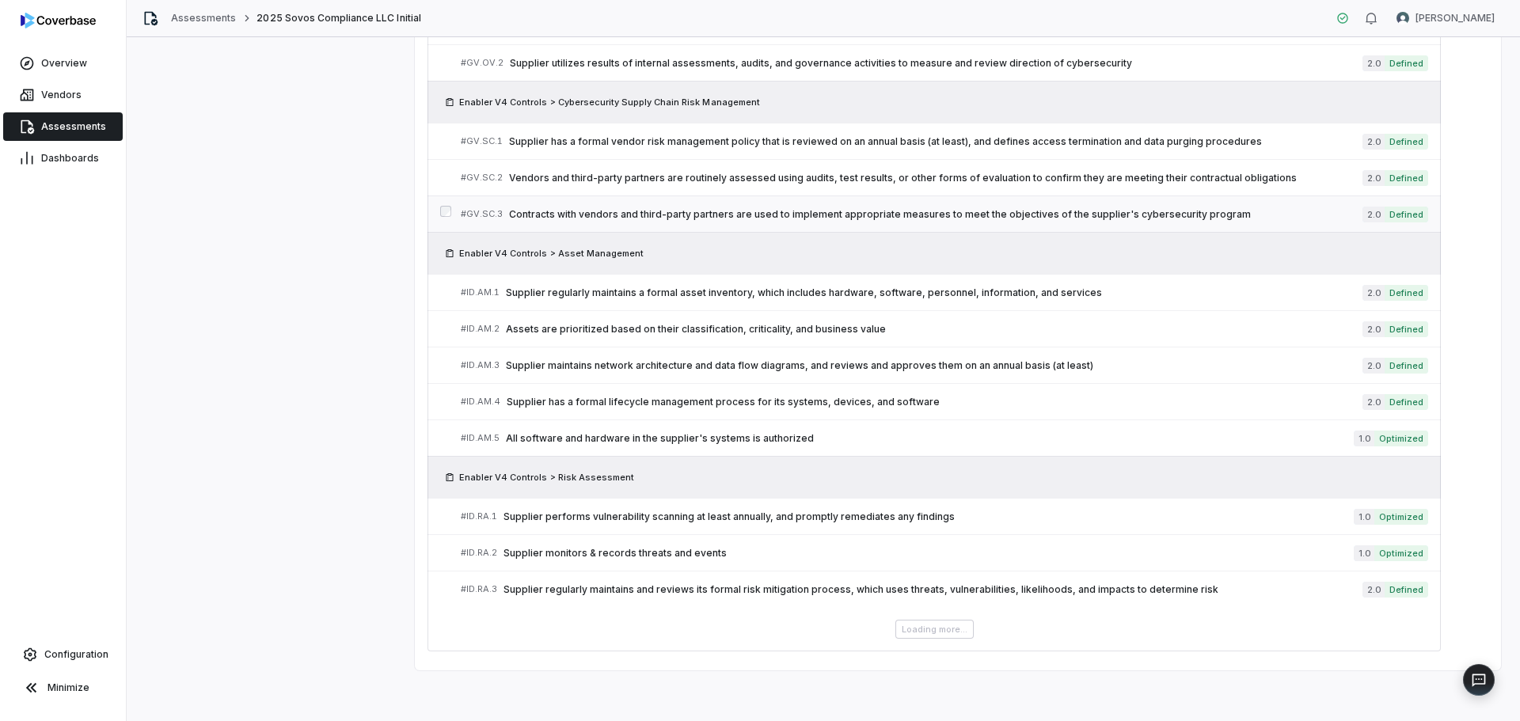
click at [576, 211] on span "Contracts with vendors and third-party partners are used to implement appropria…" at bounding box center [936, 214] width 854 height 13
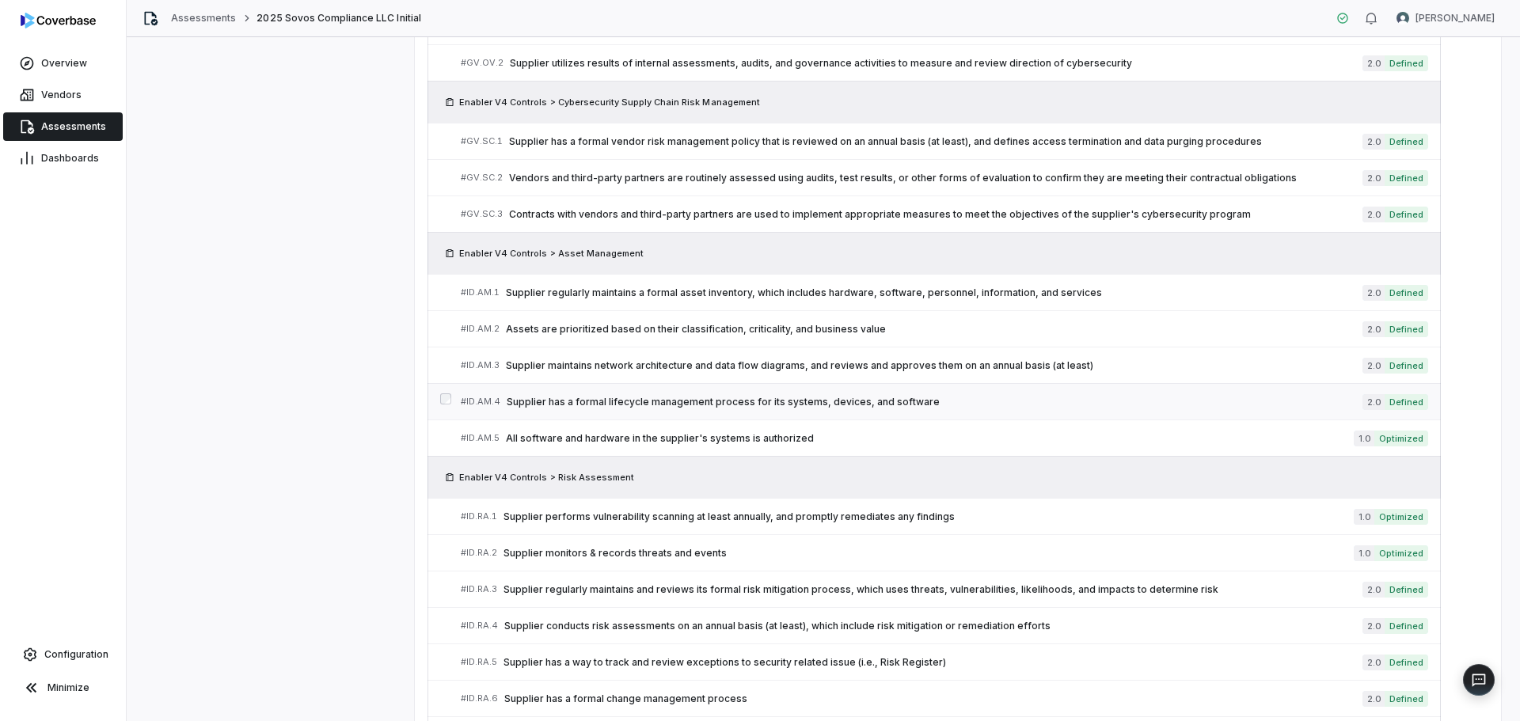
click at [550, 398] on span "Supplier has a formal lifecycle management process for its systems, devices, an…" at bounding box center [935, 402] width 856 height 13
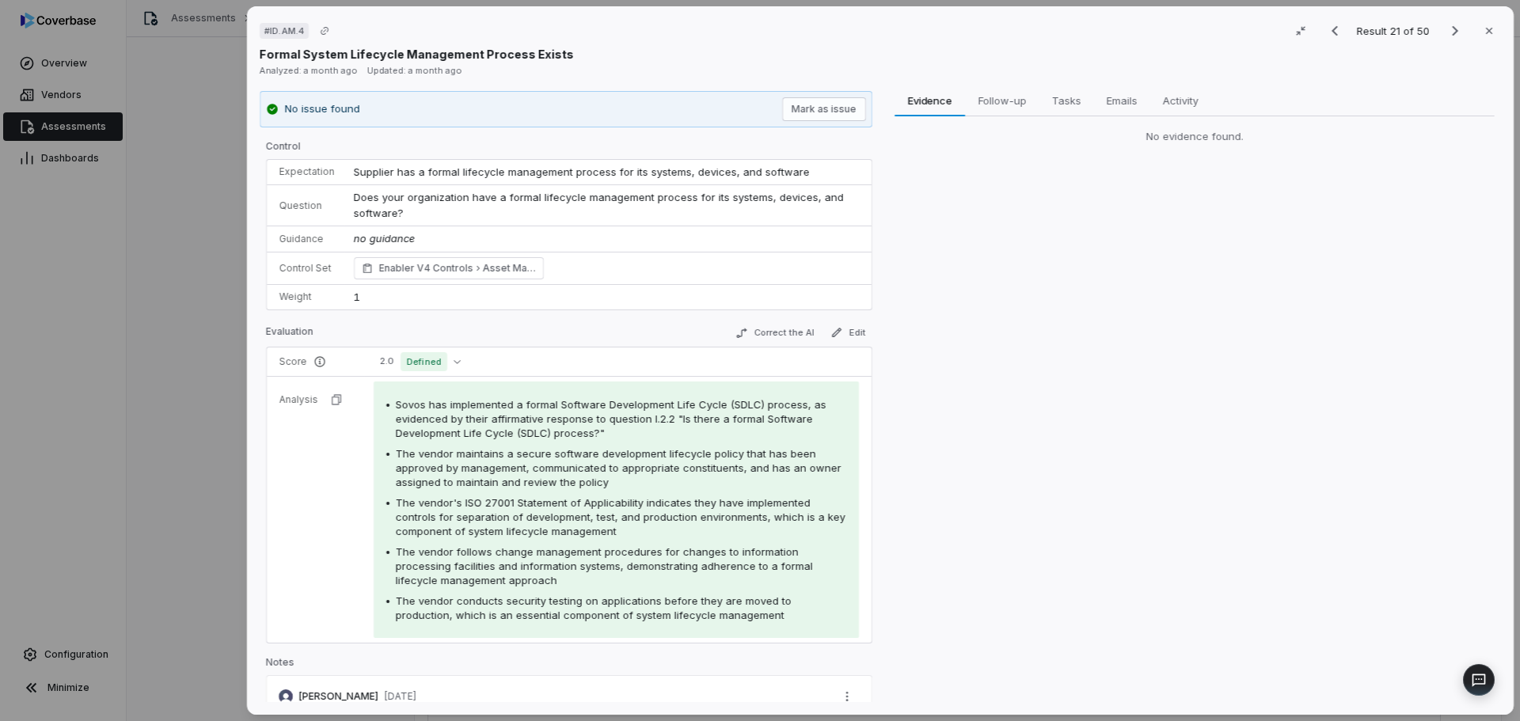
scroll to position [147, 0]
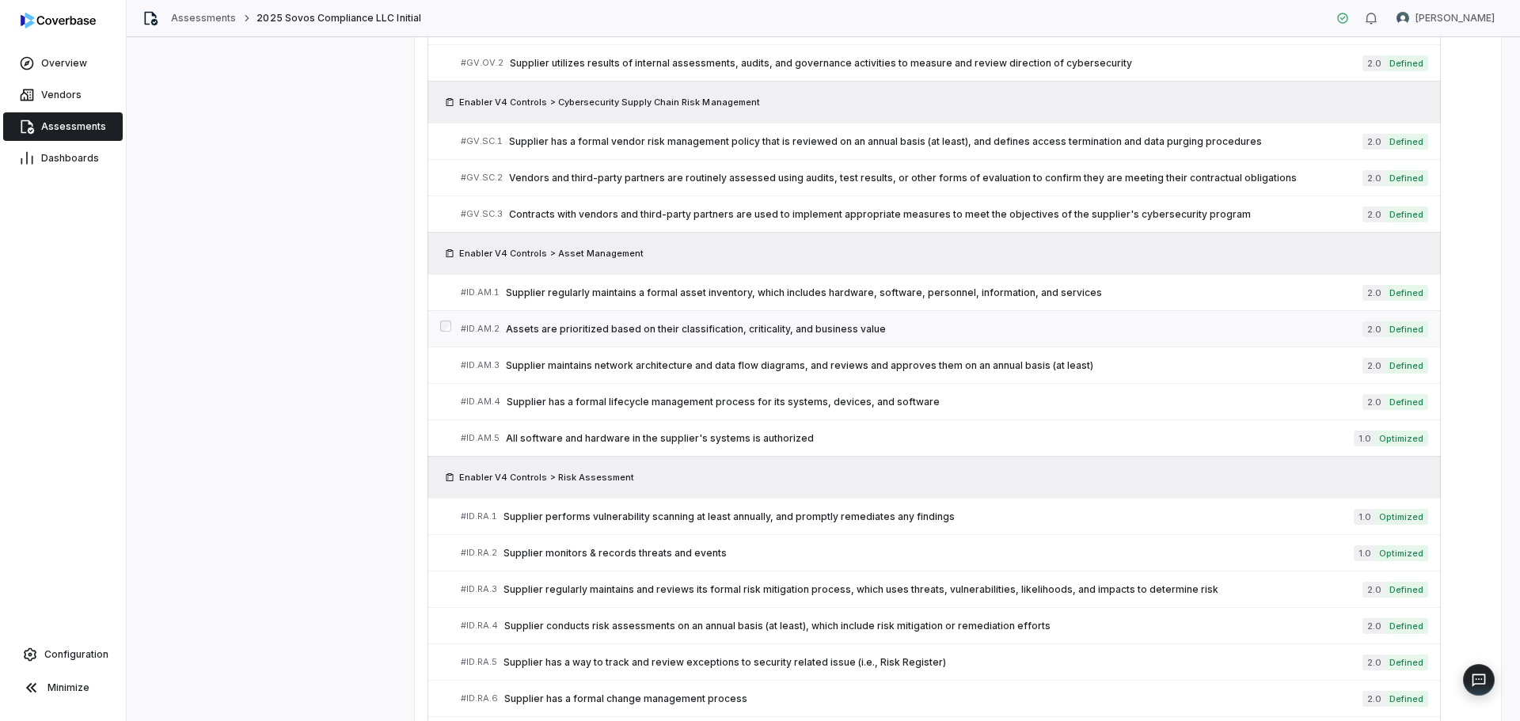
click at [587, 324] on span "Assets are prioritized based on their classification, criticality, and business…" at bounding box center [934, 329] width 857 height 13
click at [580, 293] on span "Supplier regularly maintains a formal asset inventory, which includes hardware,…" at bounding box center [934, 293] width 857 height 13
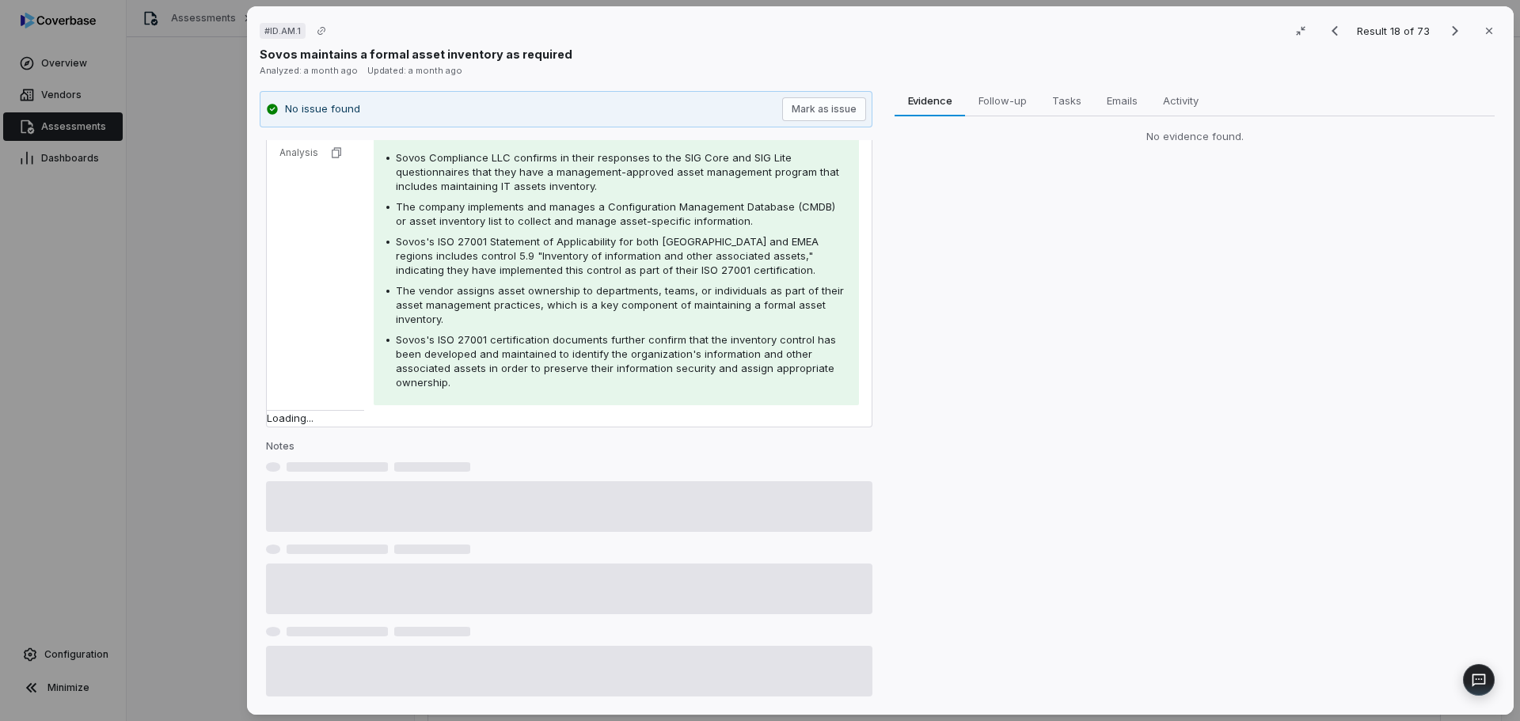
scroll to position [162, 0]
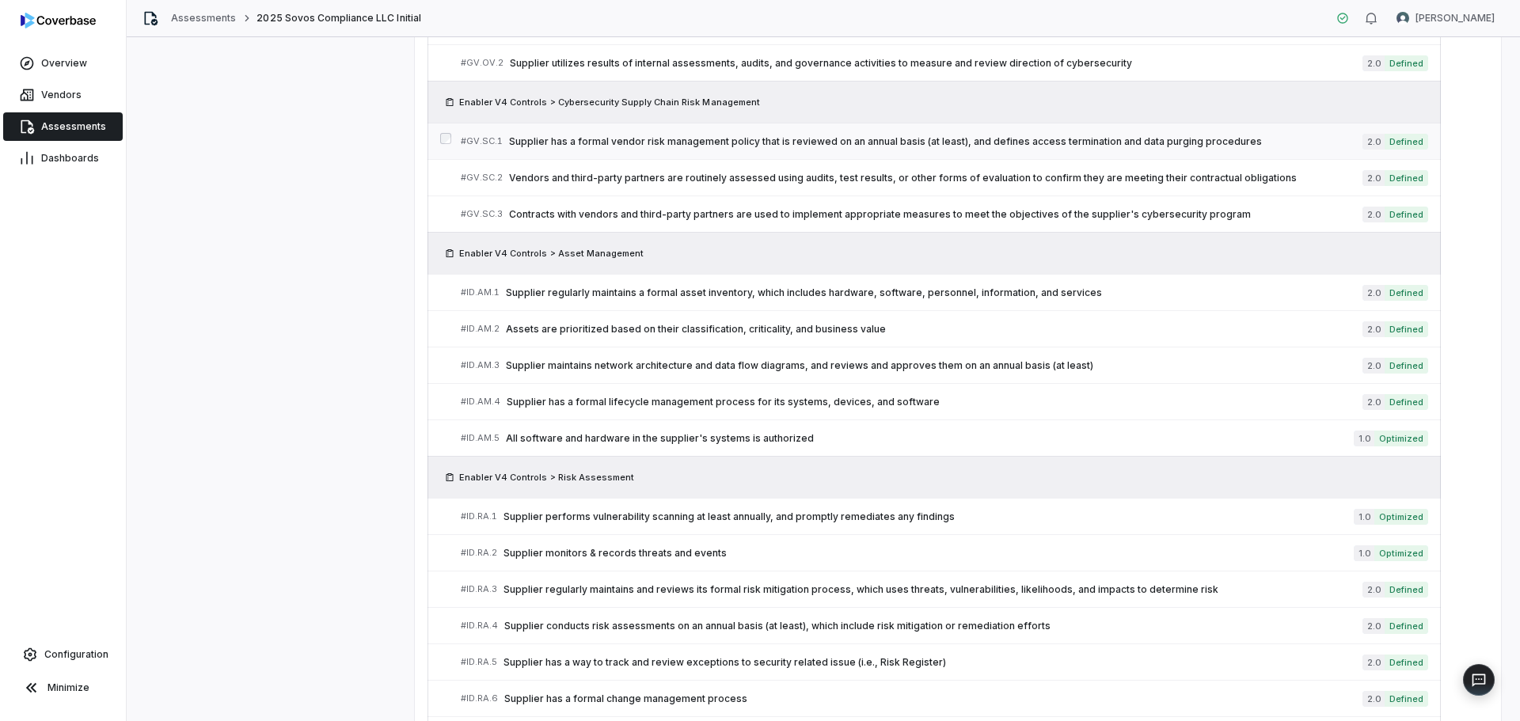
click at [637, 152] on link "# GV.SC.1 Supplier has a formal vendor risk management policy that is reviewed …" at bounding box center [945, 142] width 968 height 36
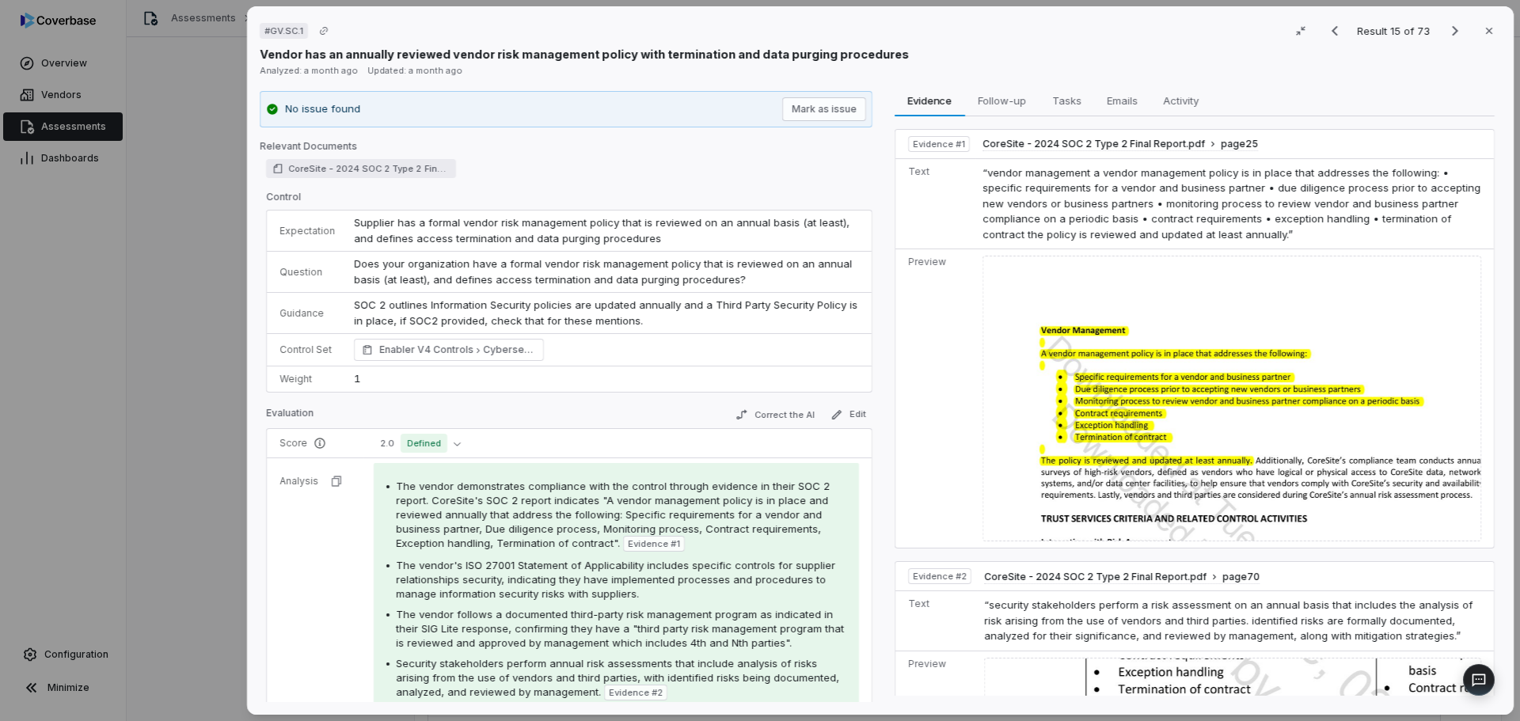
scroll to position [170, 0]
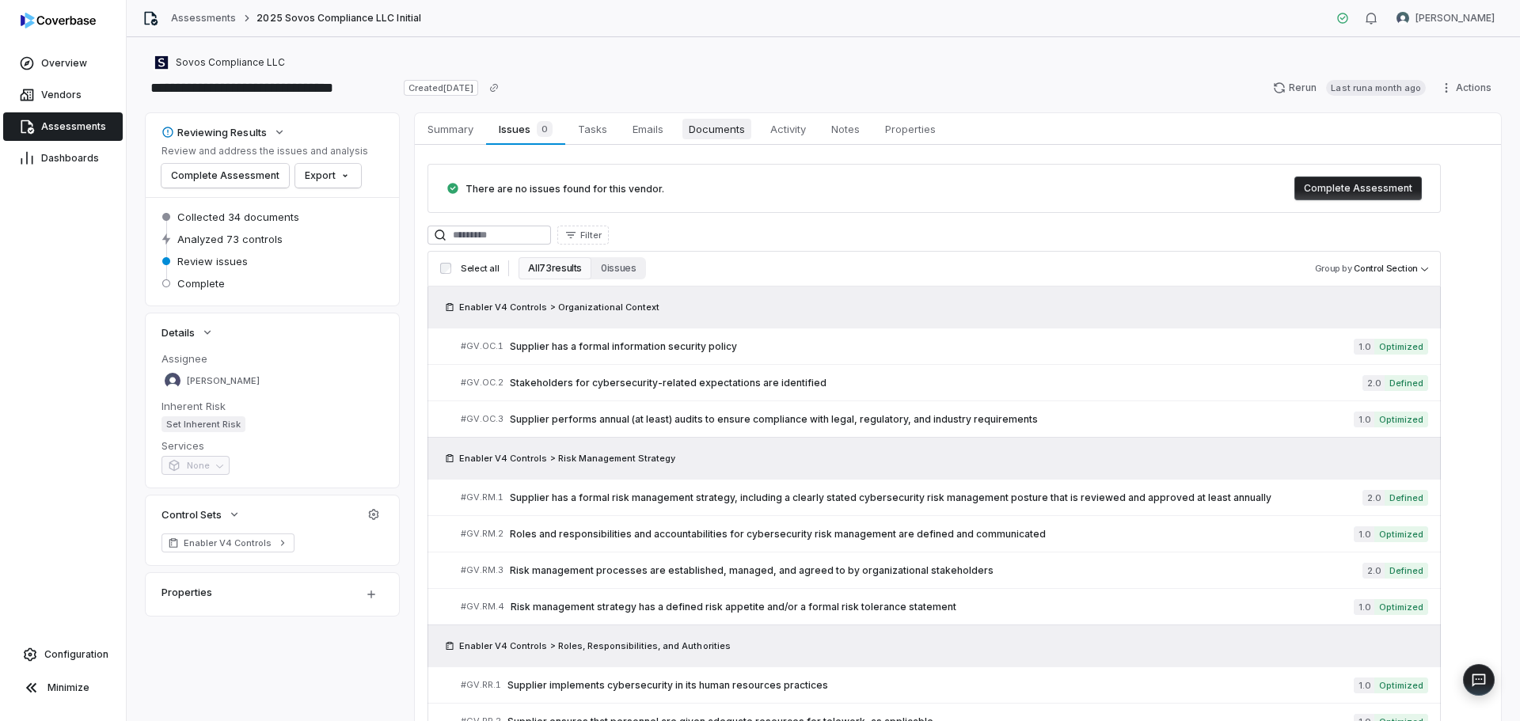
click at [727, 133] on span "Documents" at bounding box center [717, 129] width 69 height 21
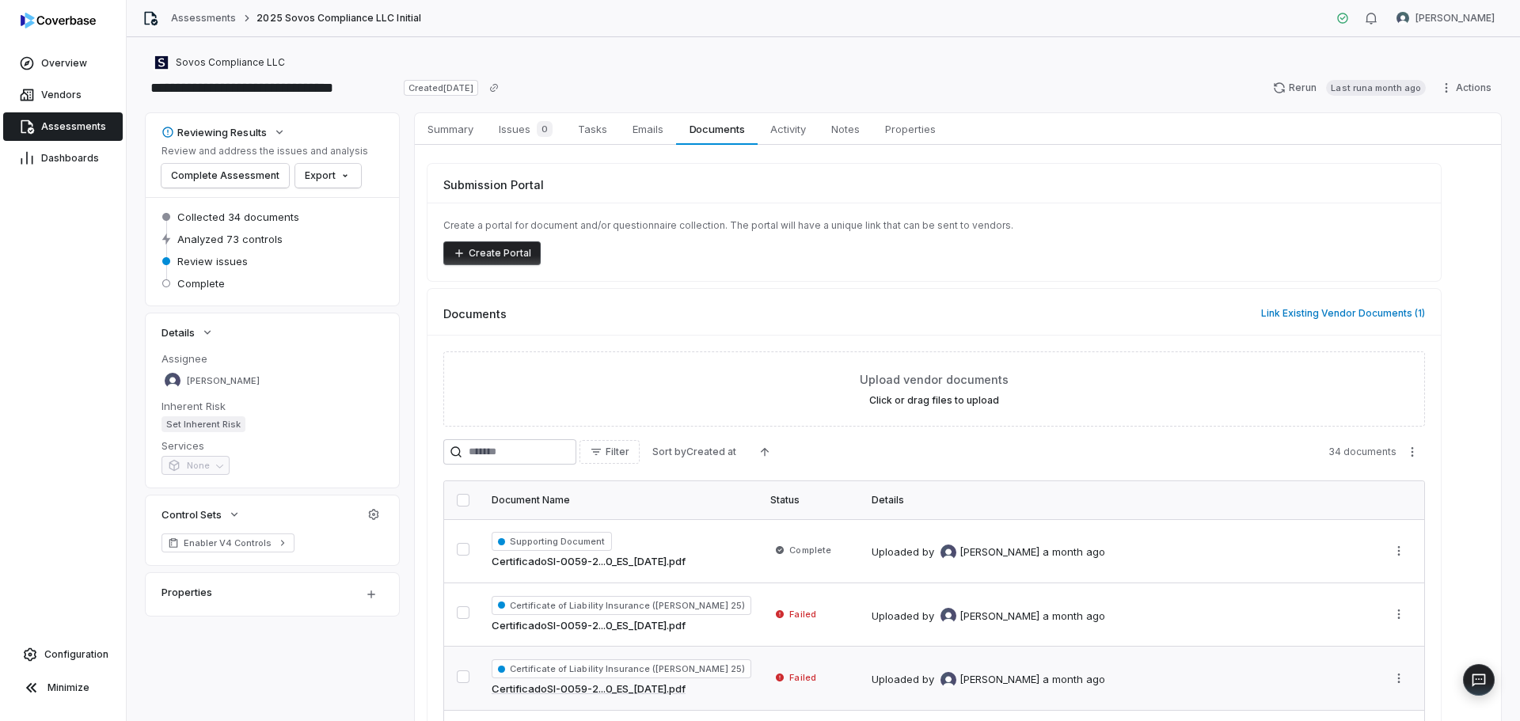
scroll to position [229, 0]
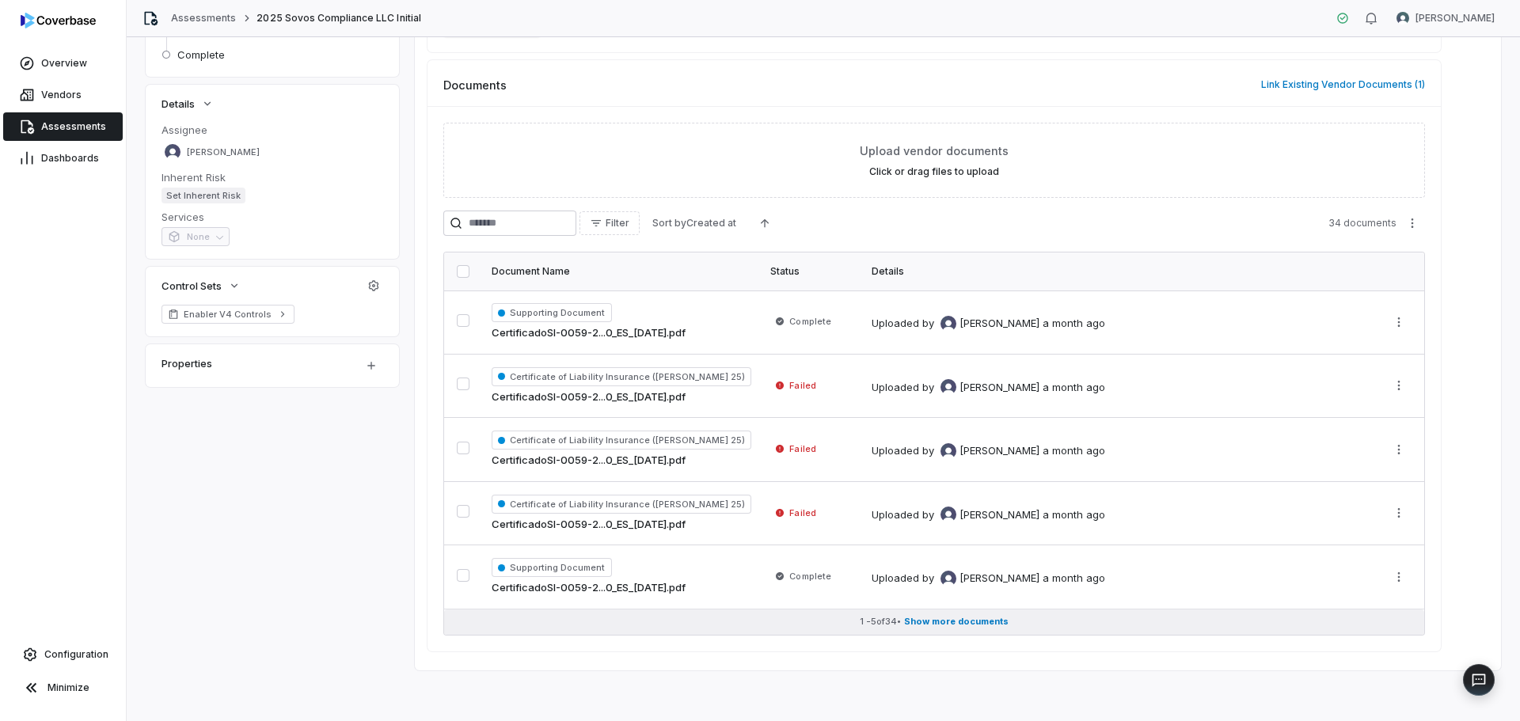
click at [920, 625] on span "Show more documents" at bounding box center [956, 622] width 105 height 12
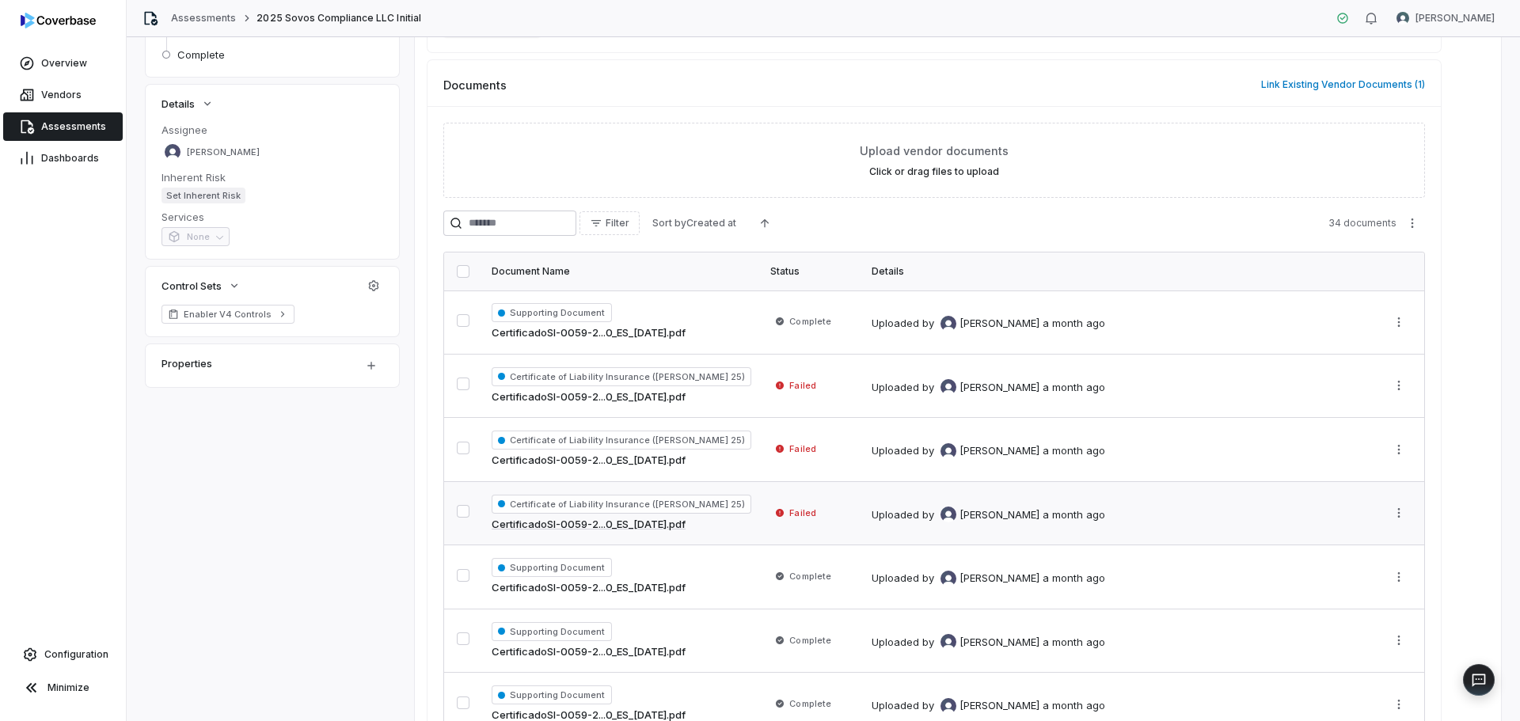
scroll to position [0, 0]
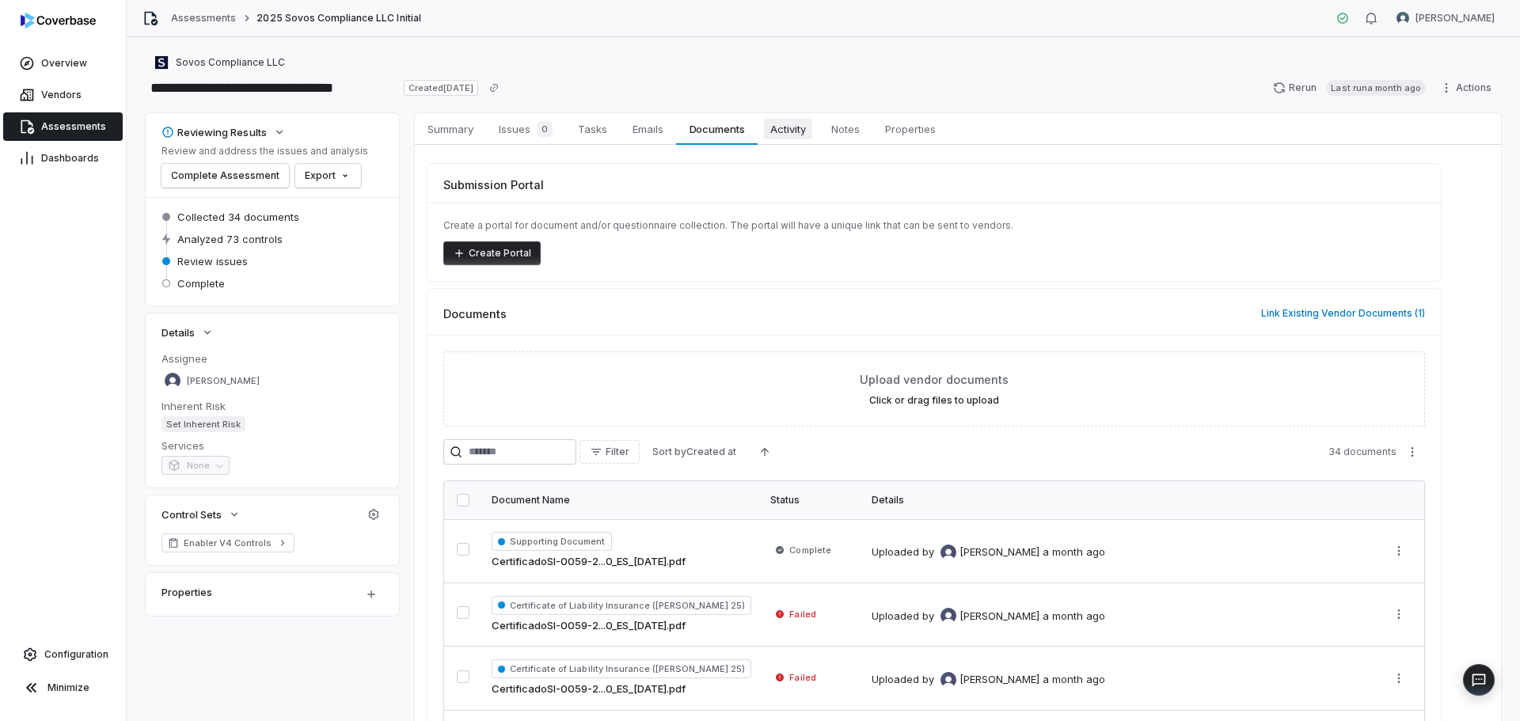
click at [796, 141] on link "Activity Activity" at bounding box center [788, 129] width 61 height 32
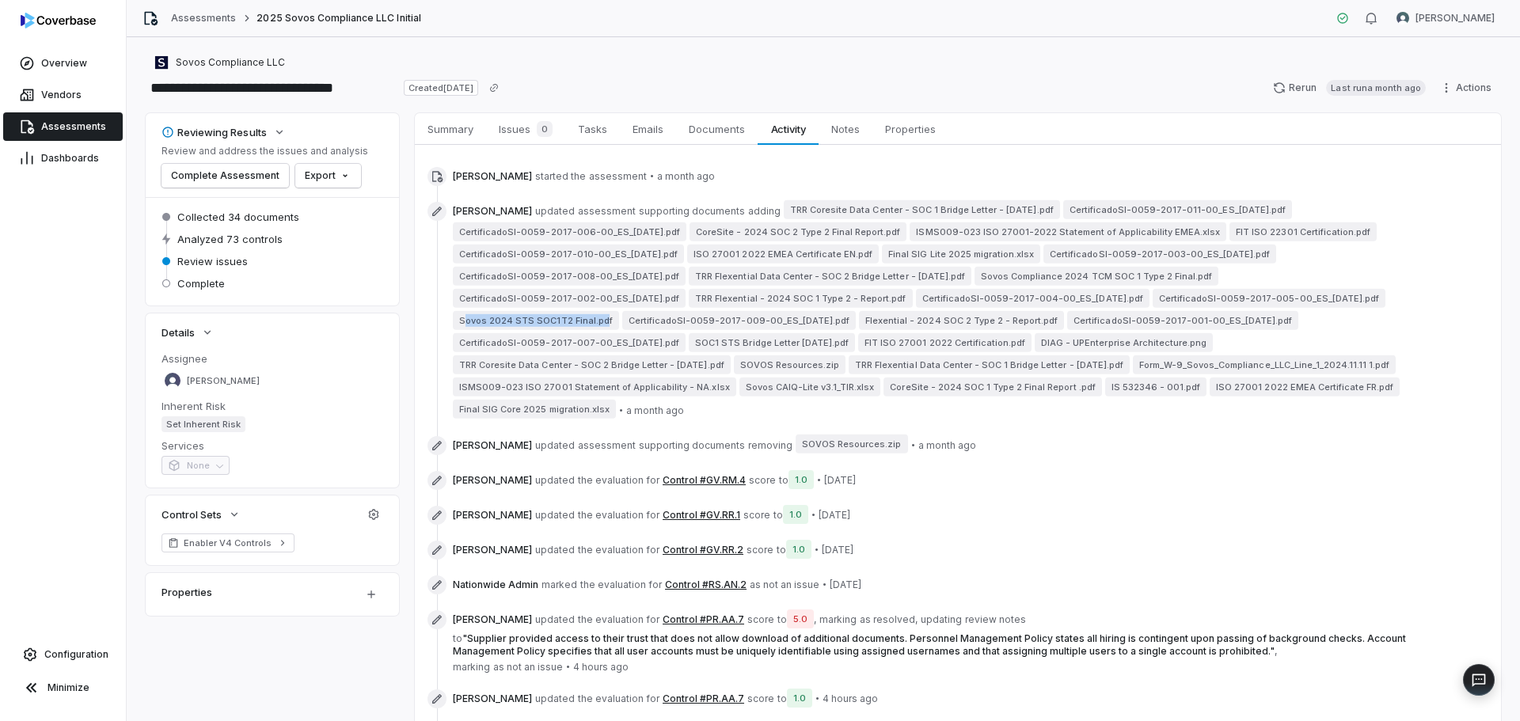
drag, startPoint x: 463, startPoint y: 321, endPoint x: 599, endPoint y: 322, distance: 135.4
click at [599, 322] on span "Sovos 2024 STS SOC1T2 Final.pdf" at bounding box center [536, 320] width 166 height 19
drag, startPoint x: 1025, startPoint y: 271, endPoint x: 1199, endPoint y: 279, distance: 174.4
click at [1199, 279] on span "Sovos Compliance 2024 TCM SOC 1 Type 2 Final.pdf" at bounding box center [1097, 276] width 244 height 19
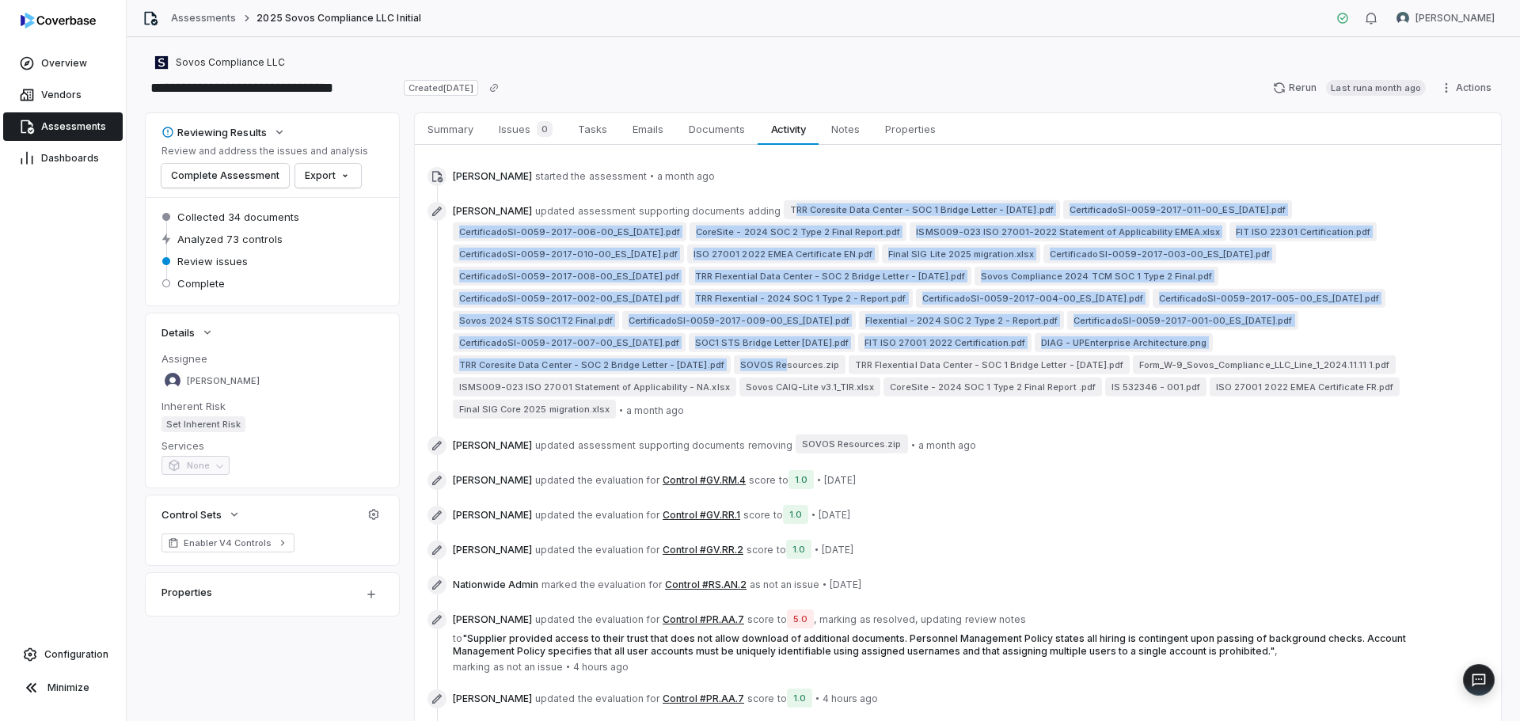
drag, startPoint x: 782, startPoint y: 206, endPoint x: 779, endPoint y: 361, distance: 155.2
click at [779, 361] on span "[PERSON_NAME] updated assessment supporting documents adding TRR Coresite Data …" at bounding box center [947, 311] width 988 height 219
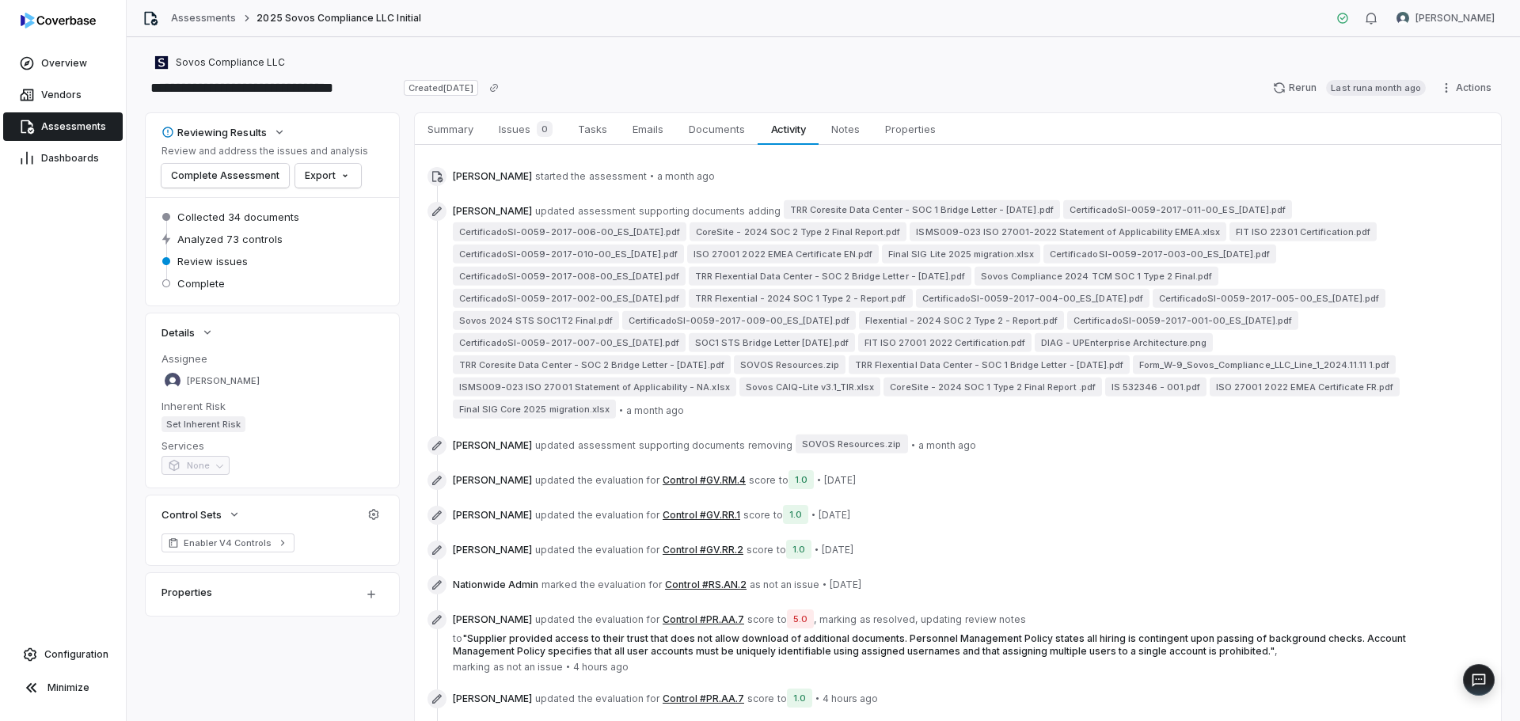
click at [800, 394] on span "Sovos CAIQ-Lite v3.1_TIR.xlsx" at bounding box center [811, 387] width 142 height 19
click at [1030, 491] on div "[PERSON_NAME] updated the evaluation for Control #GV.RM.4 score to 1.0 • [DATE]" at bounding box center [935, 480] width 1014 height 25
